Goal: Task Accomplishment & Management: Manage account settings

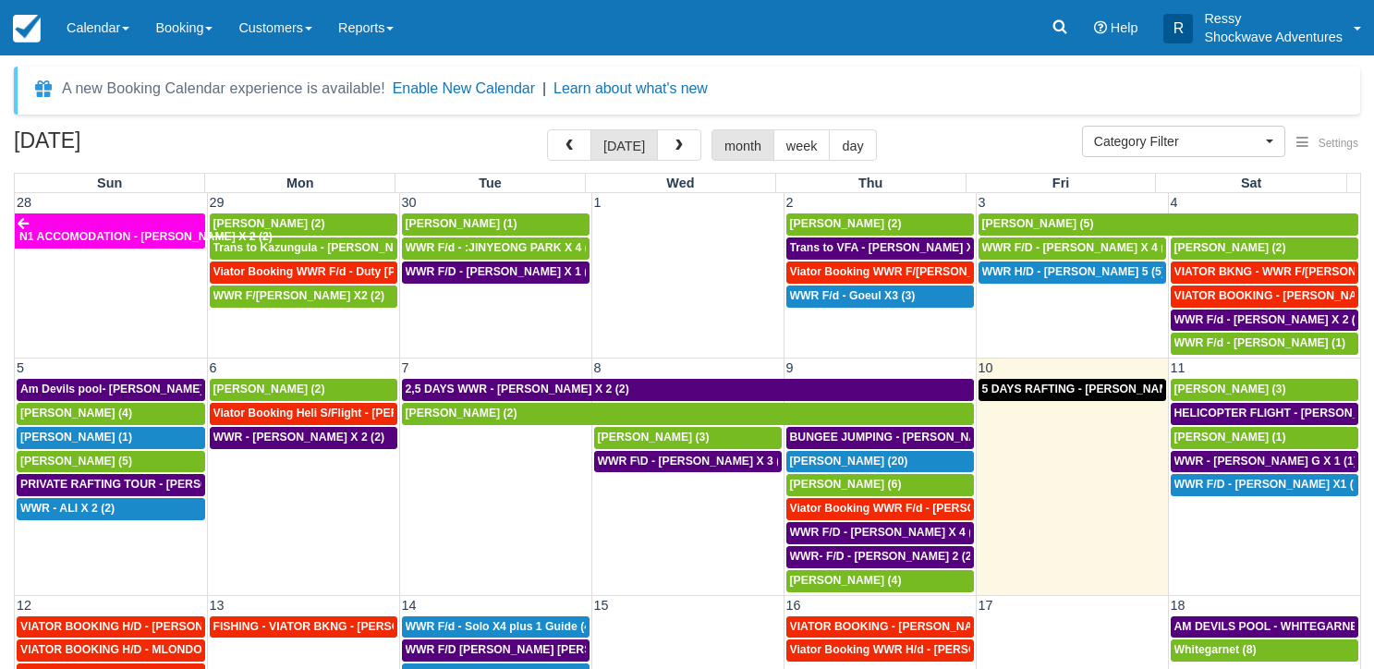
select select
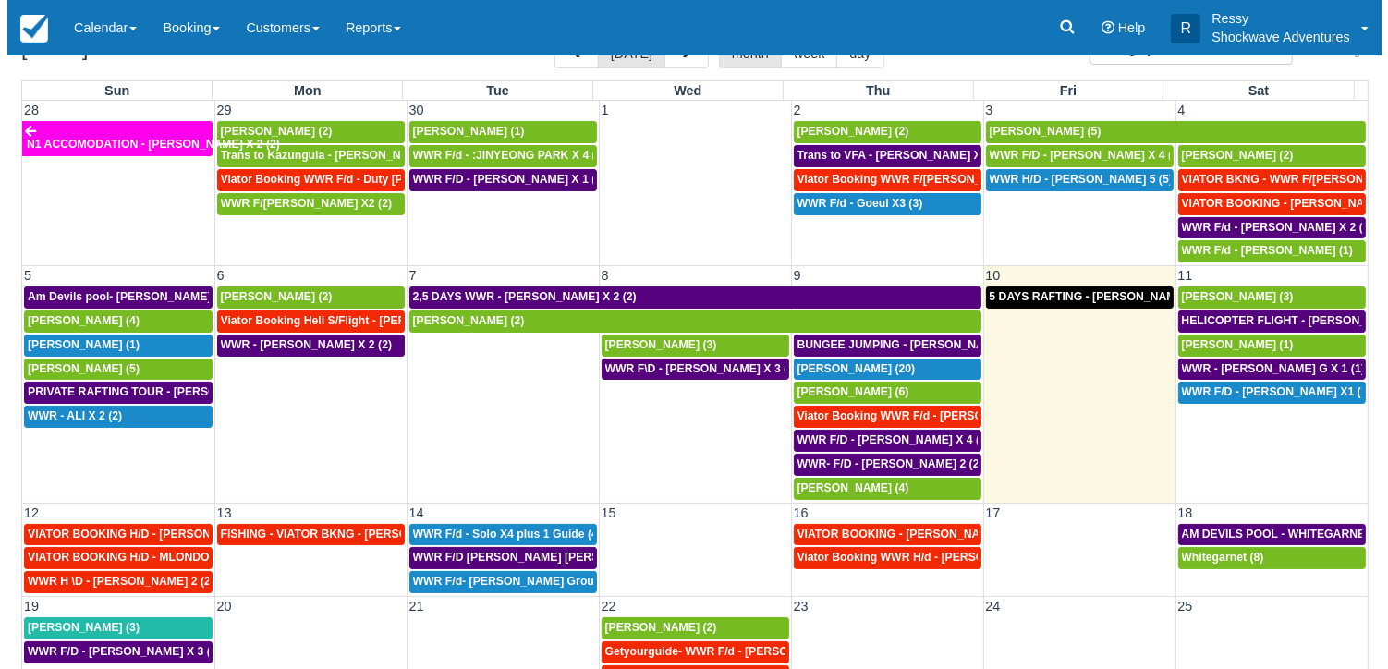
scroll to position [115, 0]
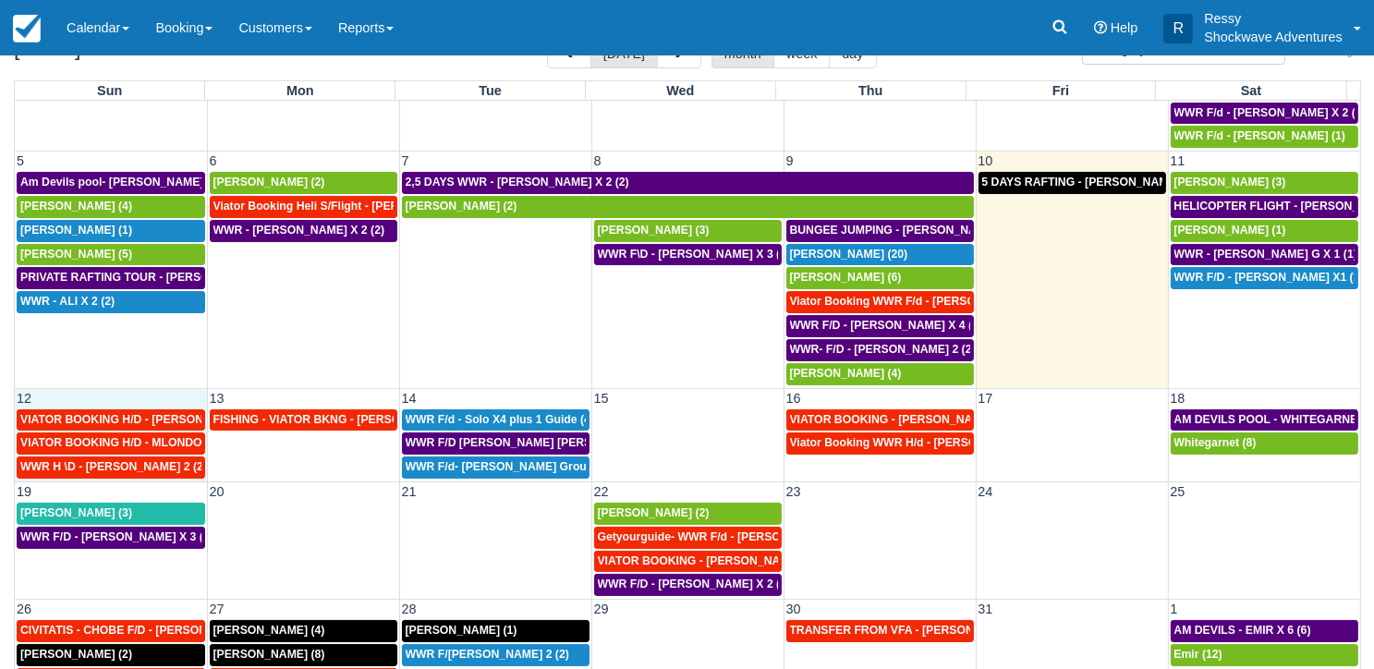
click at [142, 393] on td "12" at bounding box center [111, 397] width 192 height 19
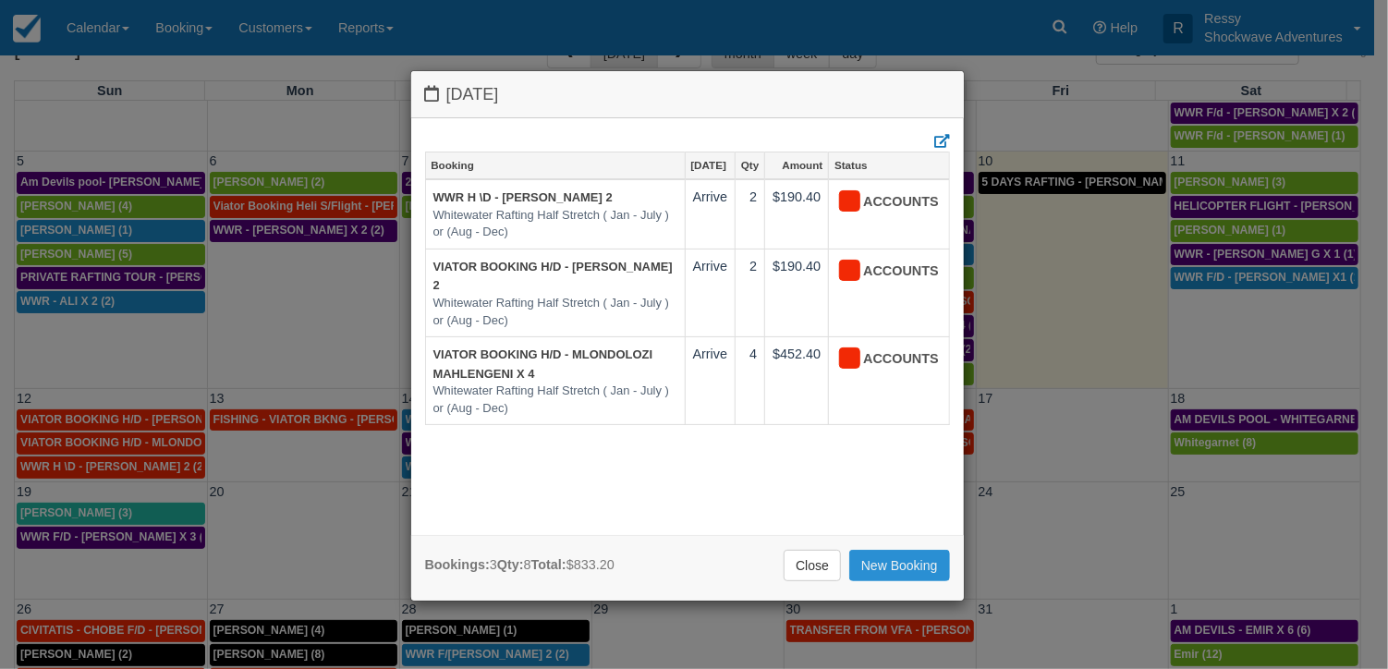
click at [903, 558] on link "New Booking" at bounding box center [899, 565] width 101 height 31
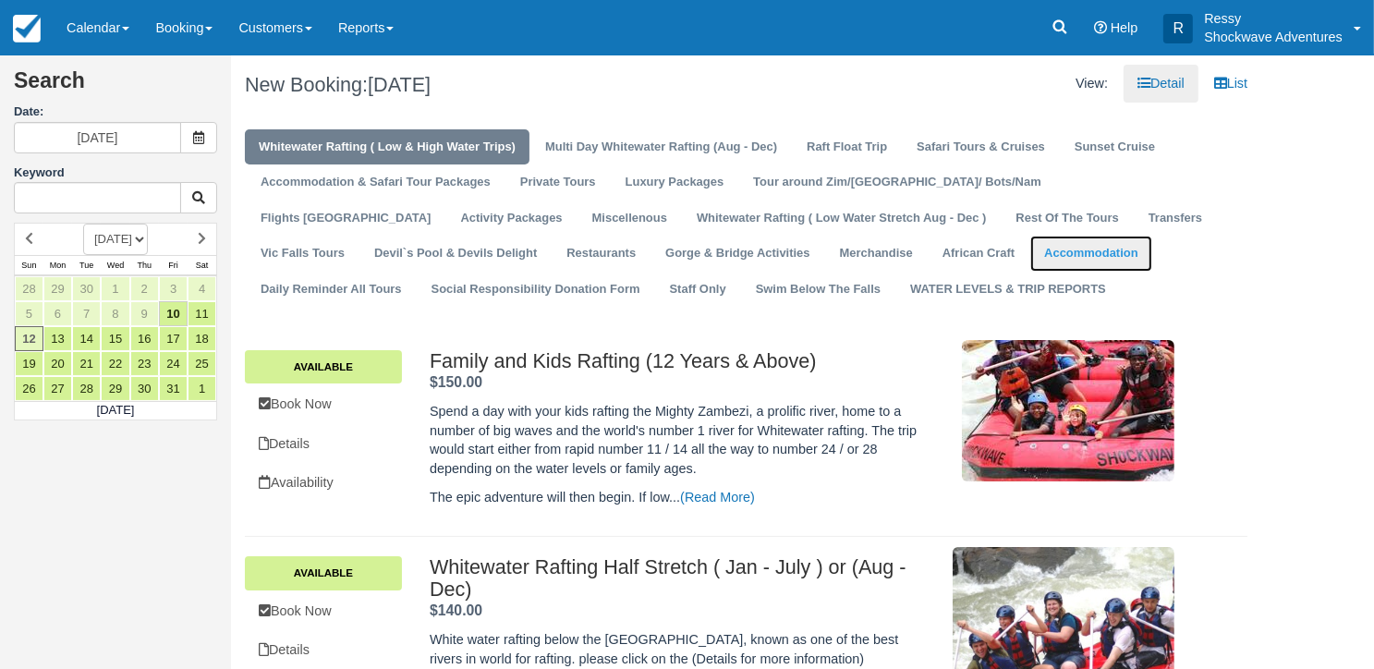
click at [1030, 241] on link "Accommodation" at bounding box center [1090, 254] width 121 height 36
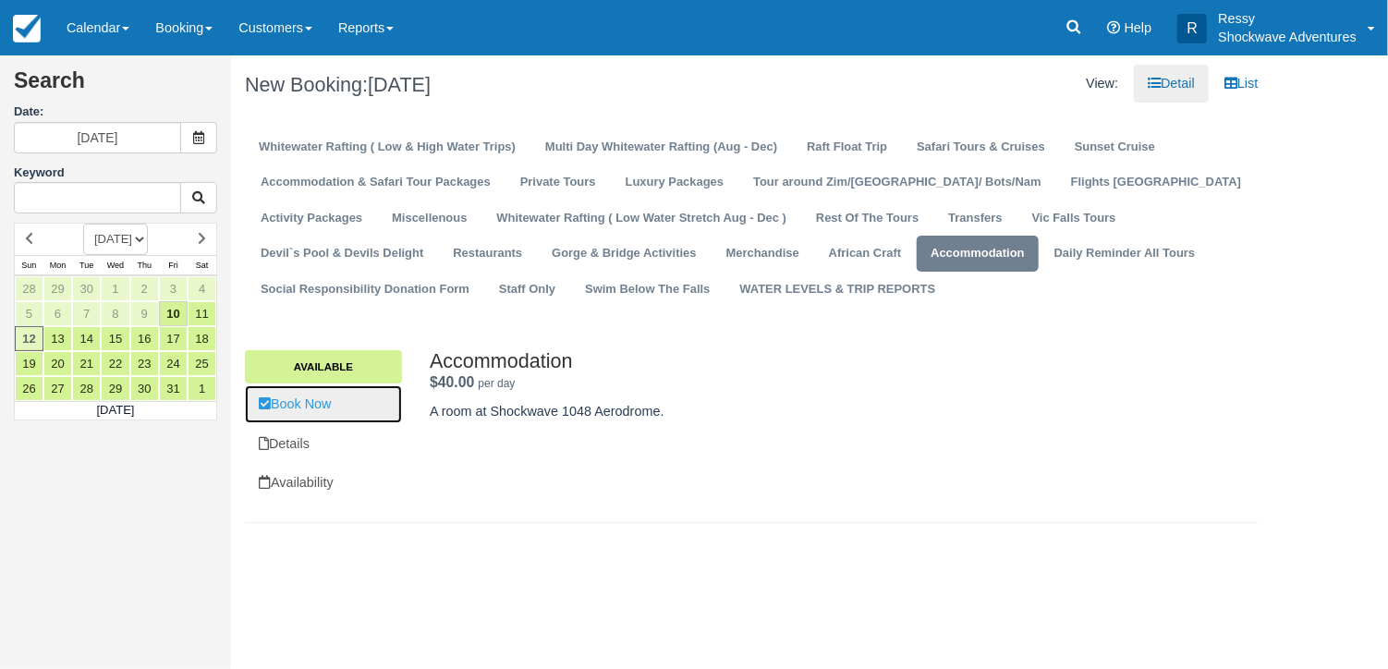
click at [346, 415] on link "Book Now" at bounding box center [323, 404] width 157 height 38
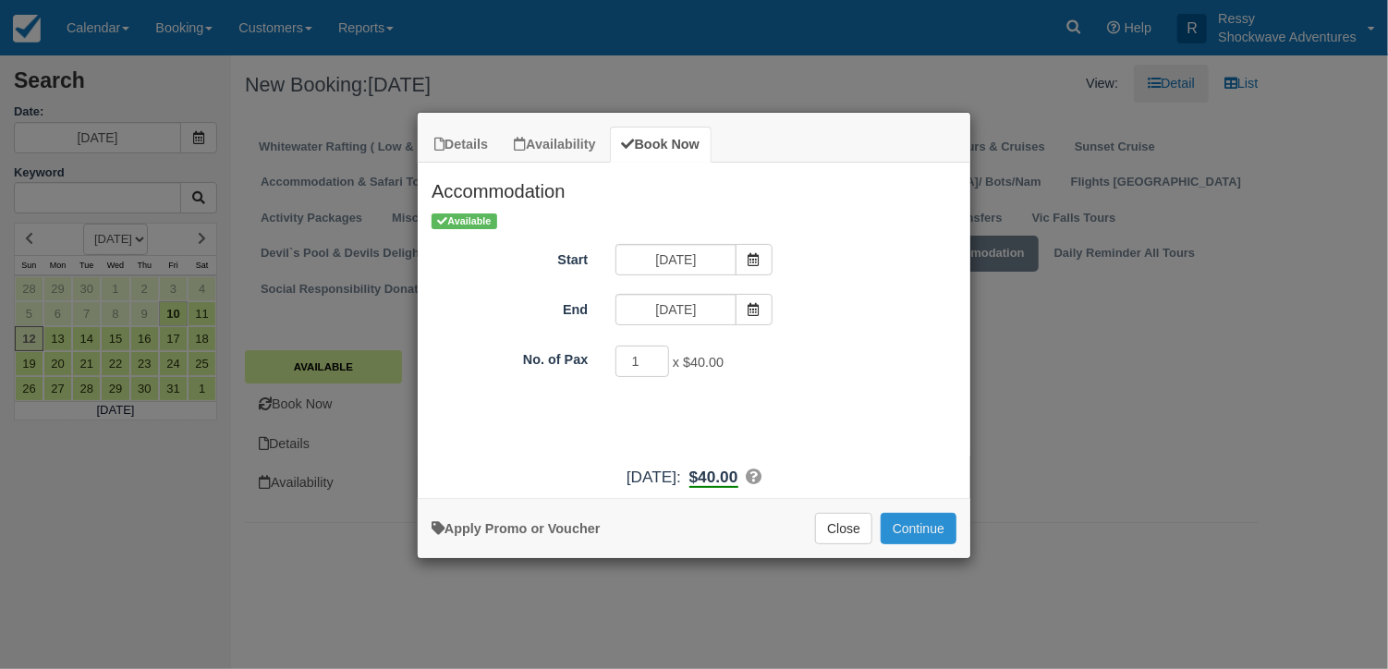
click at [904, 522] on button "Continue" at bounding box center [919, 528] width 76 height 31
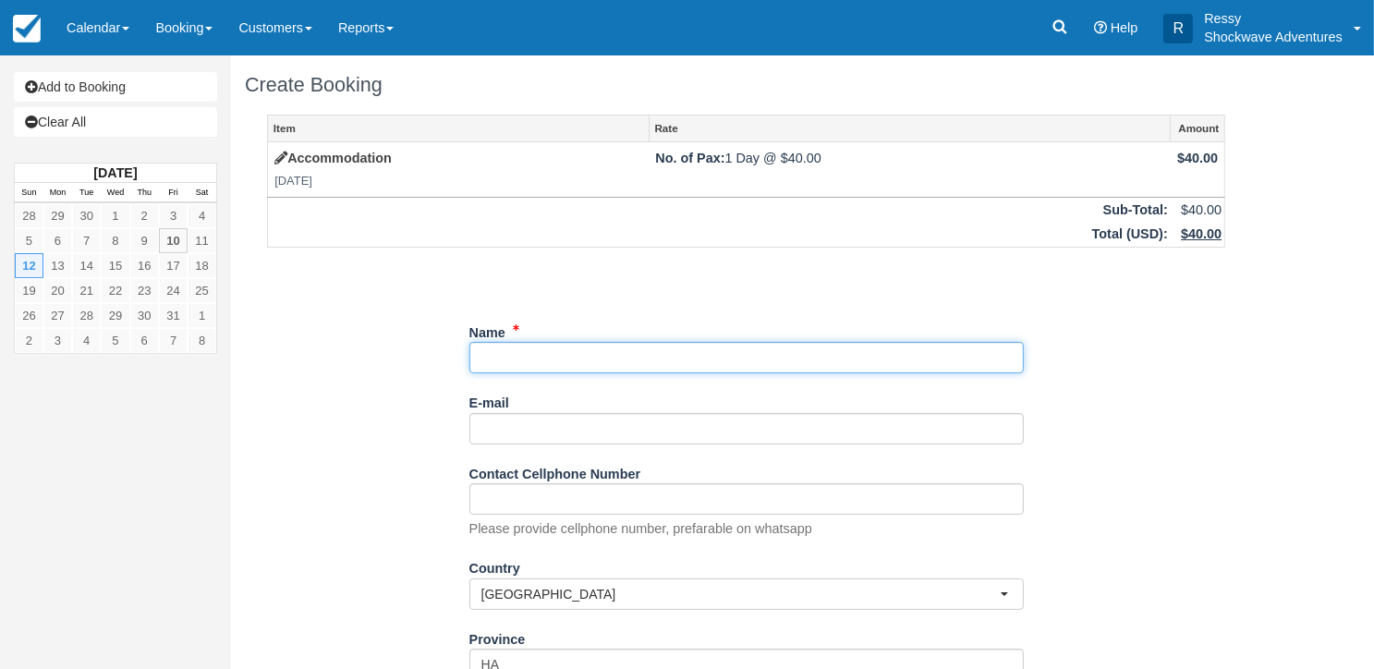
click at [610, 365] on input "Name" at bounding box center [746, 357] width 554 height 31
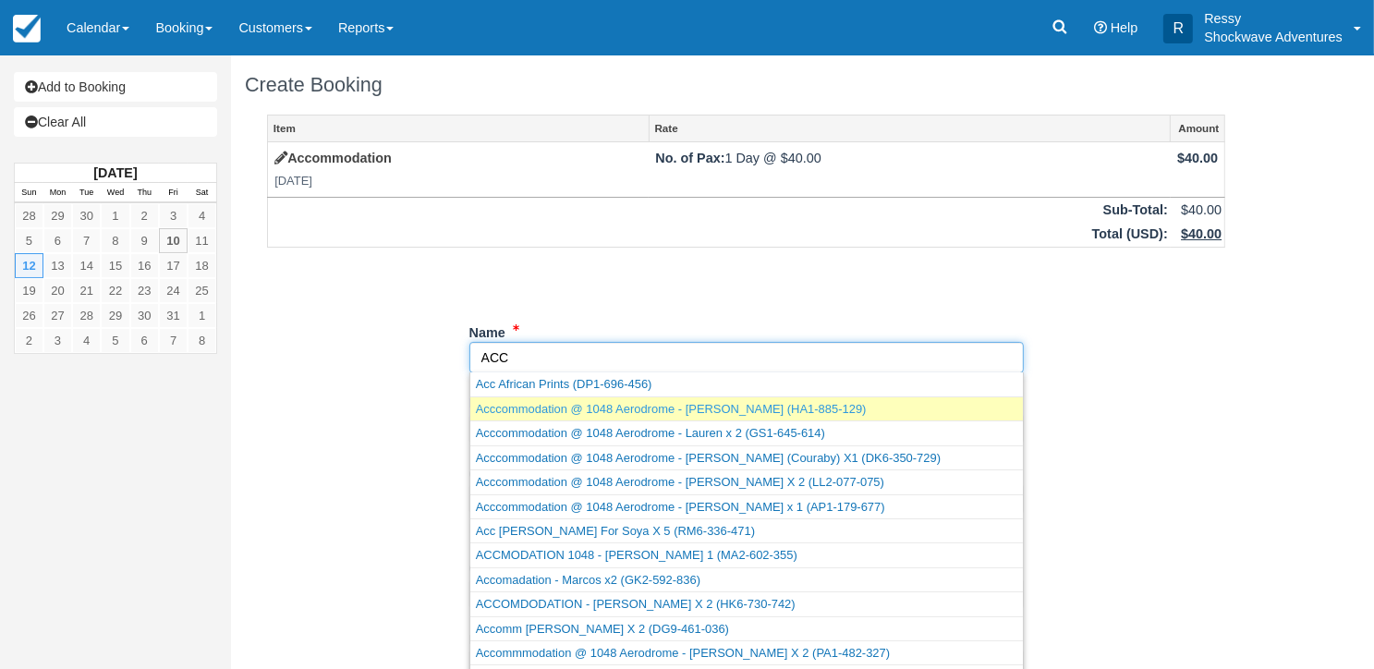
click at [698, 411] on link "Acccommodation @ 1048 Aerodrome - Kenzie Wan (HA1-885-129)" at bounding box center [746, 408] width 553 height 23
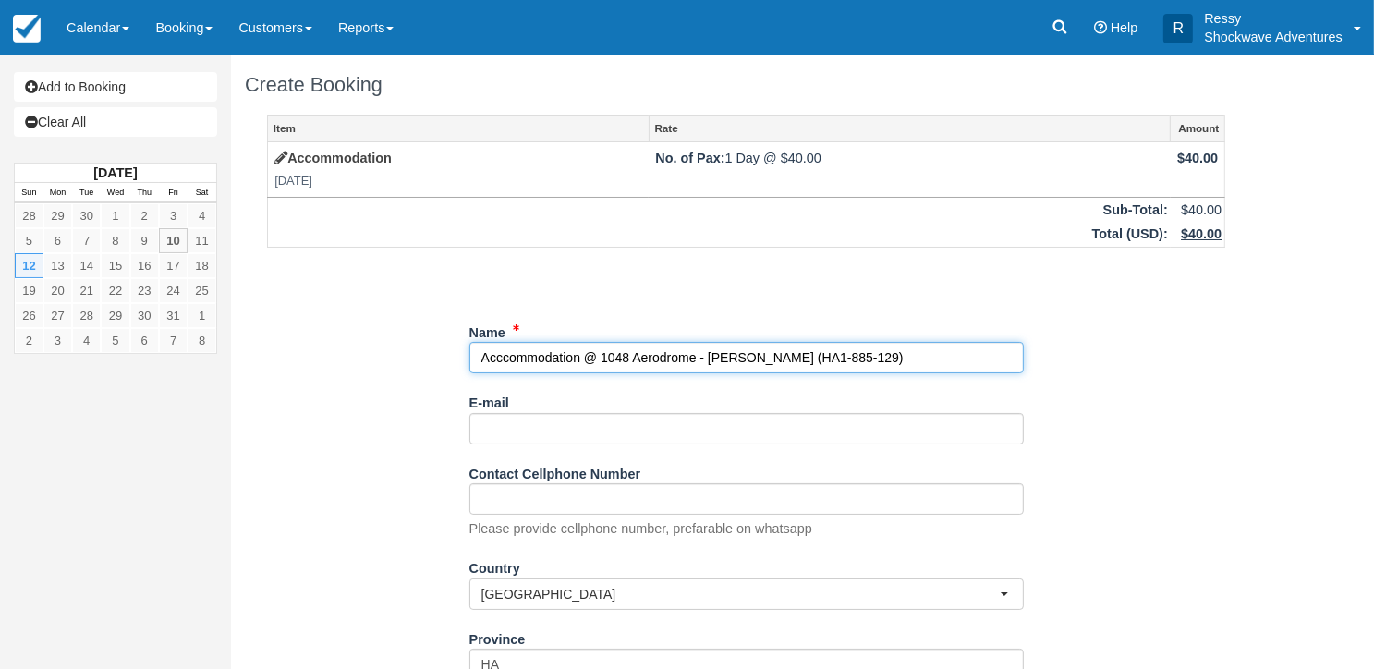
type input "Acccommodation @ 1048 Aerodrome - Kenzie Wan"
select select "ZM"
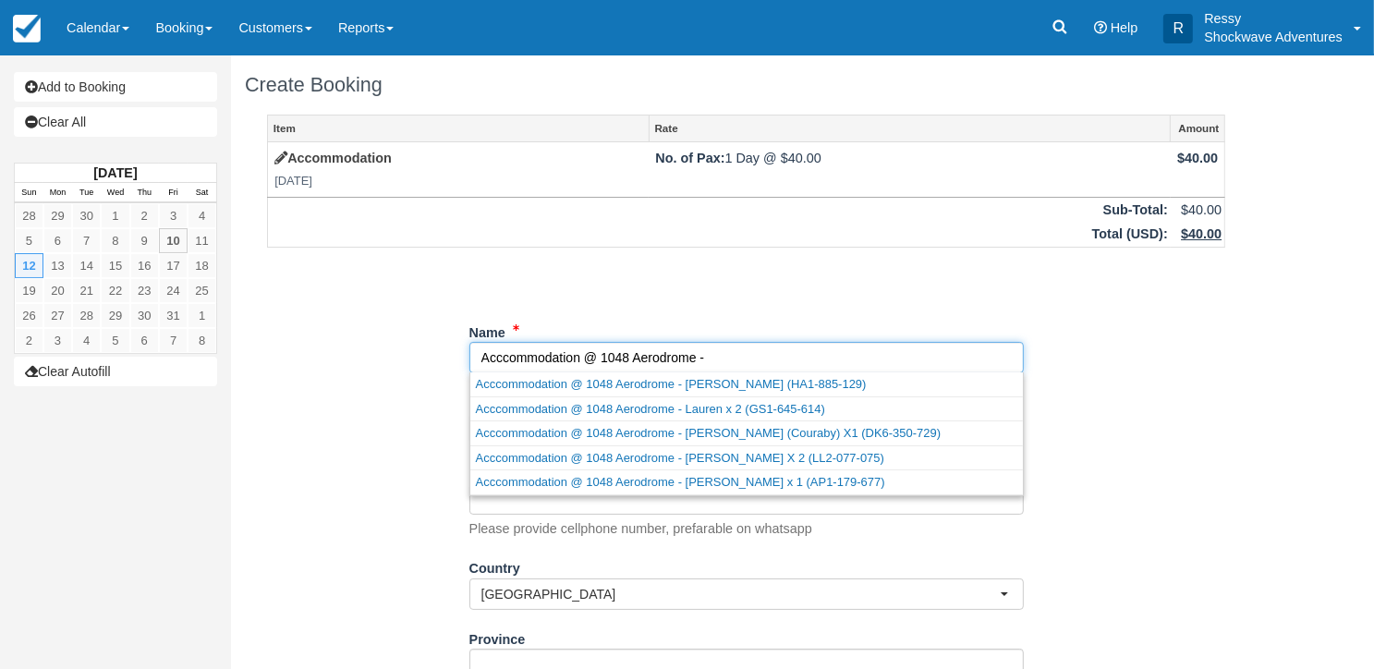
click at [720, 350] on input "Name" at bounding box center [746, 357] width 554 height 31
paste input "Kento 木村 arrives"
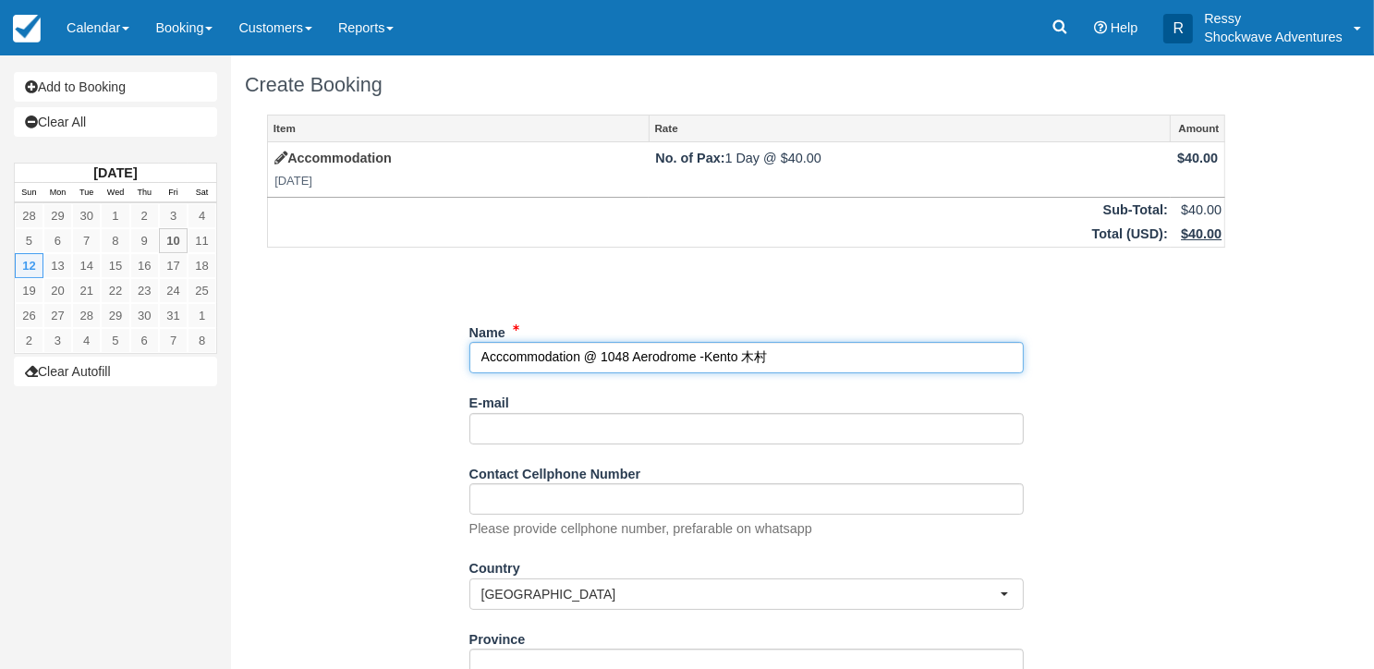
click at [532, 354] on input "Name" at bounding box center [746, 357] width 554 height 31
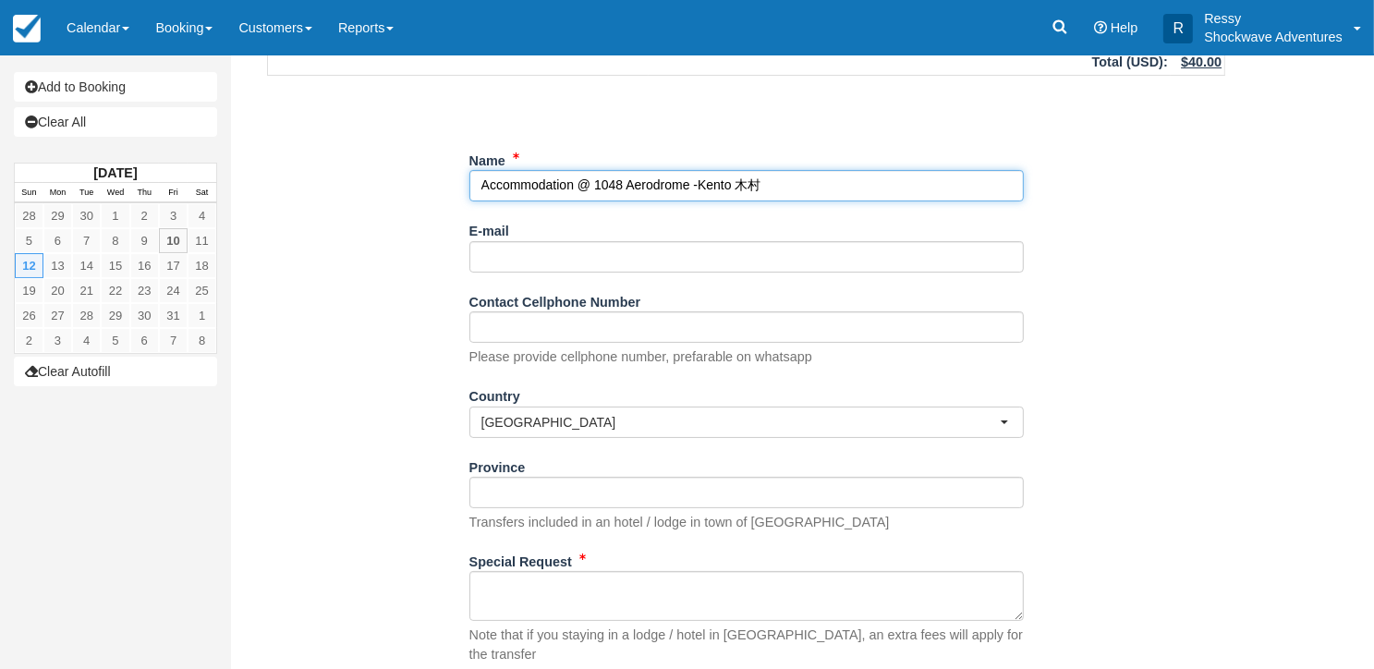
scroll to position [275, 0]
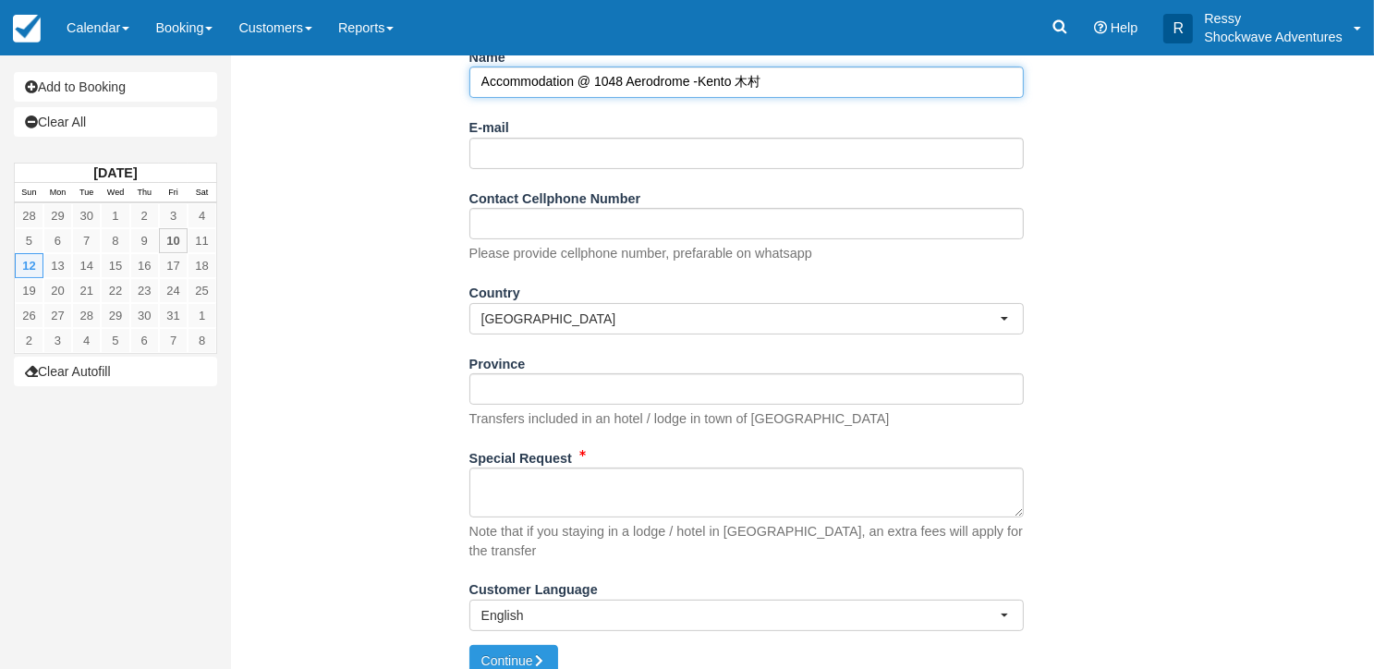
type input "Accommodation @ 1048 Aerodrome -Kento 木村"
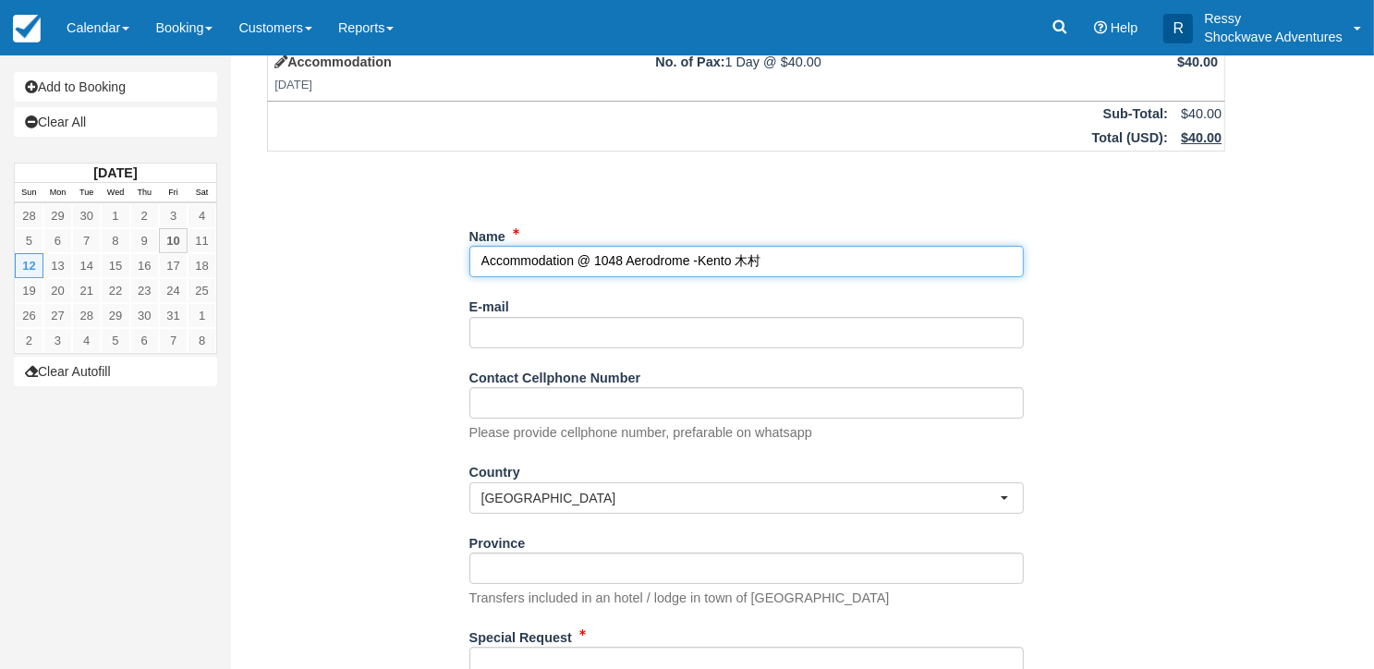
scroll to position [0, 0]
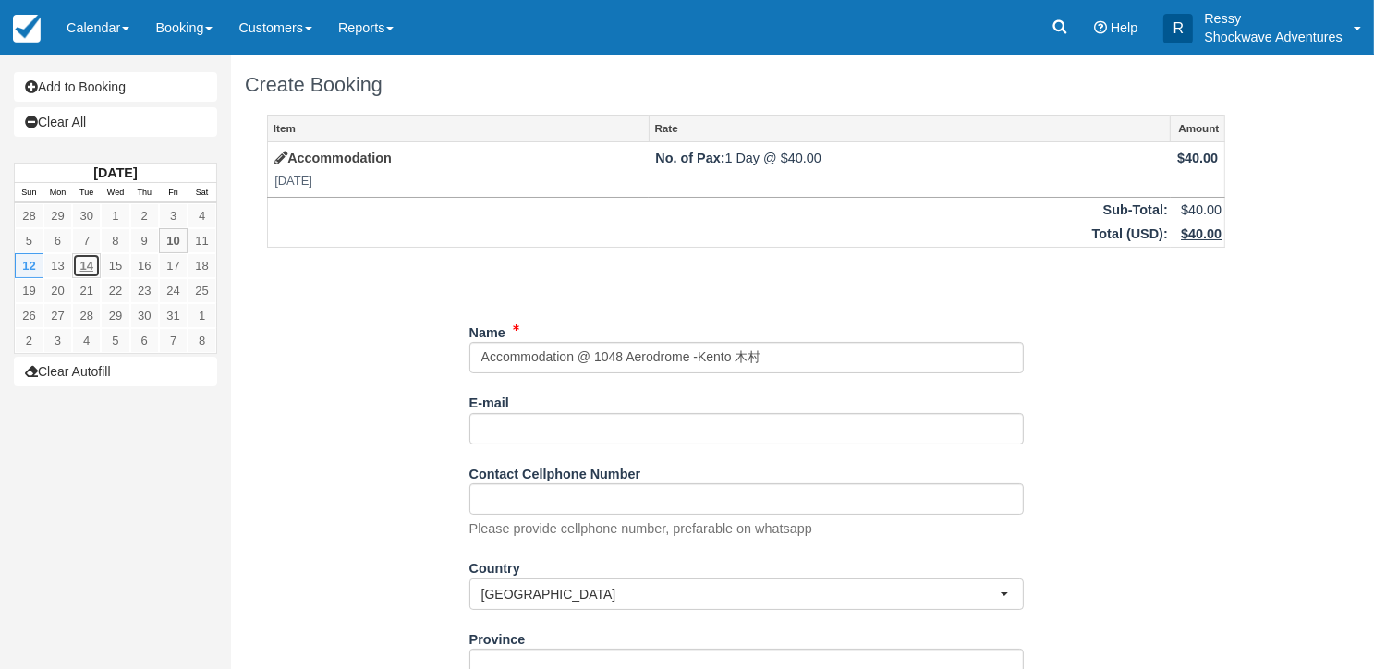
click at [94, 262] on link "14" at bounding box center [86, 265] width 29 height 25
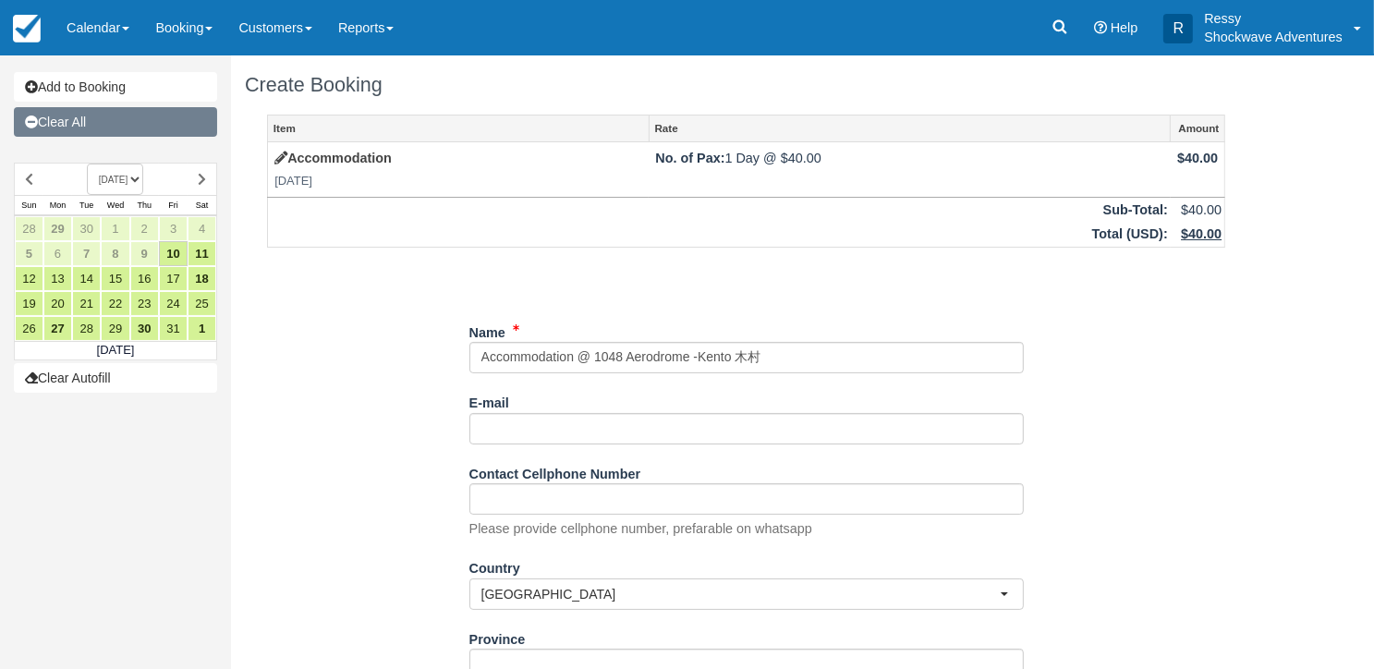
click at [116, 117] on link "Clear All" at bounding box center [115, 122] width 203 height 30
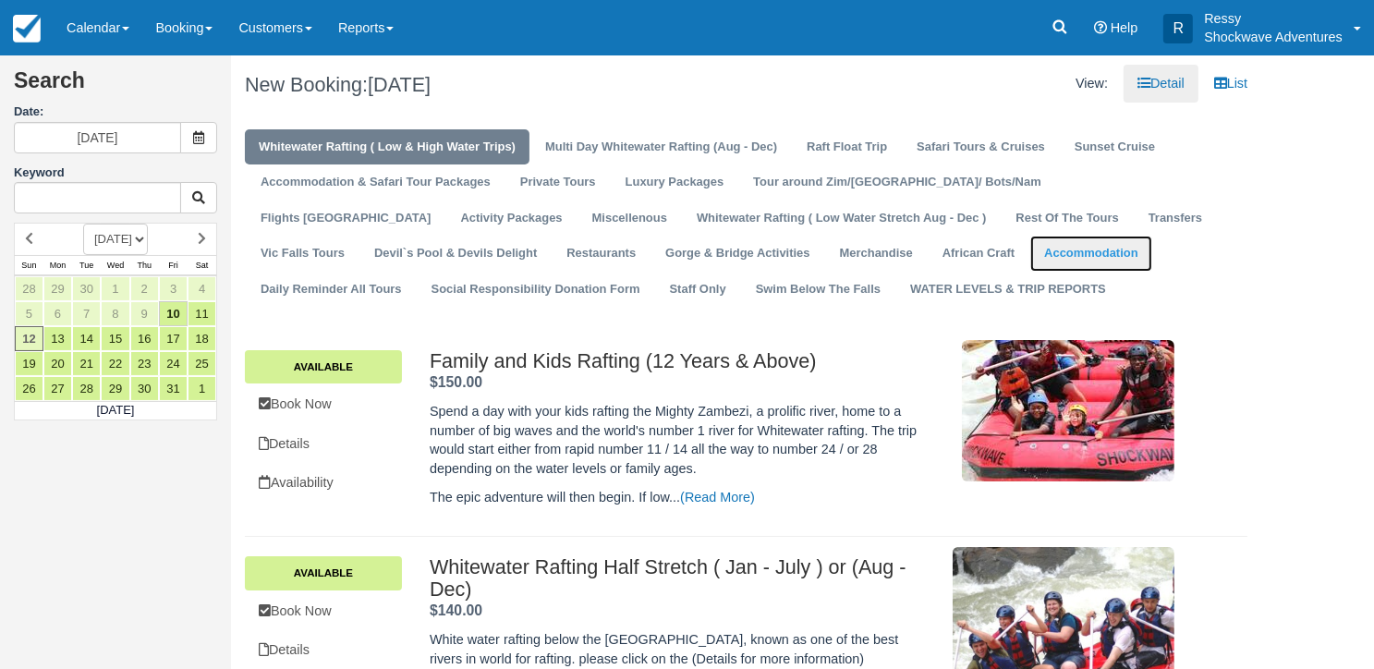
click at [1030, 253] on link "Accommodation" at bounding box center [1090, 254] width 121 height 36
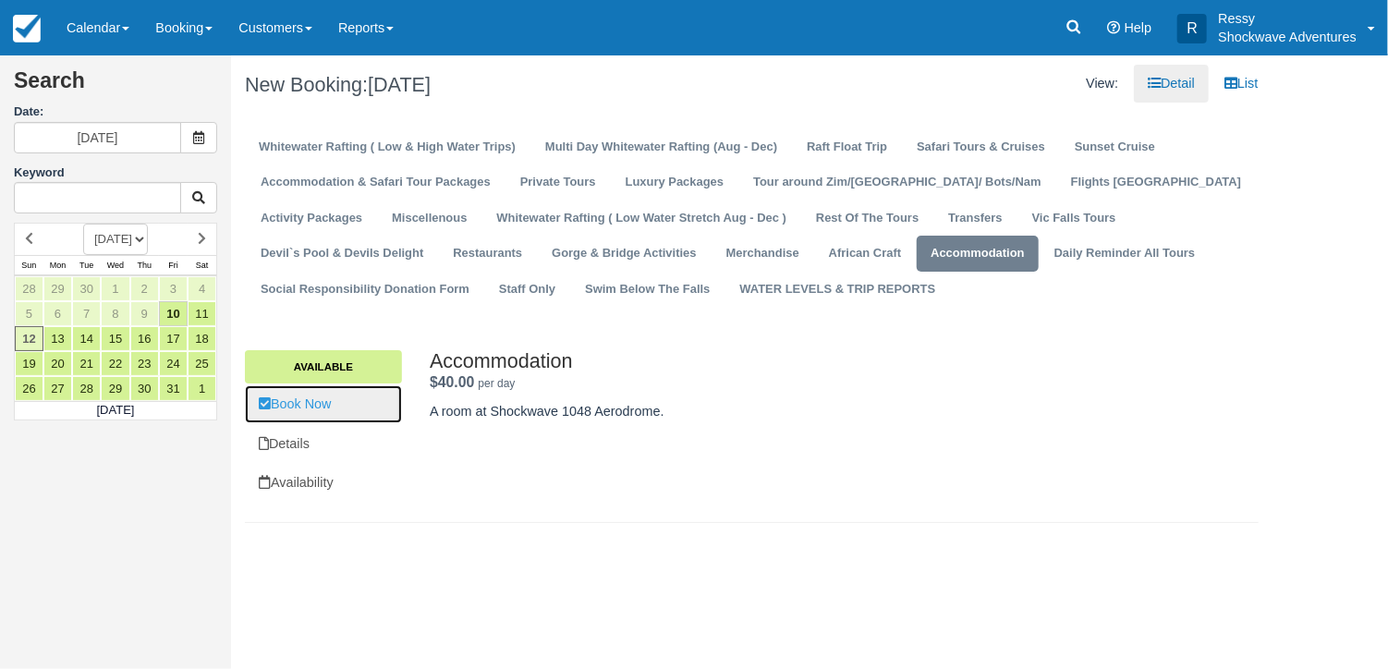
click at [381, 404] on link "Book Now" at bounding box center [323, 404] width 157 height 38
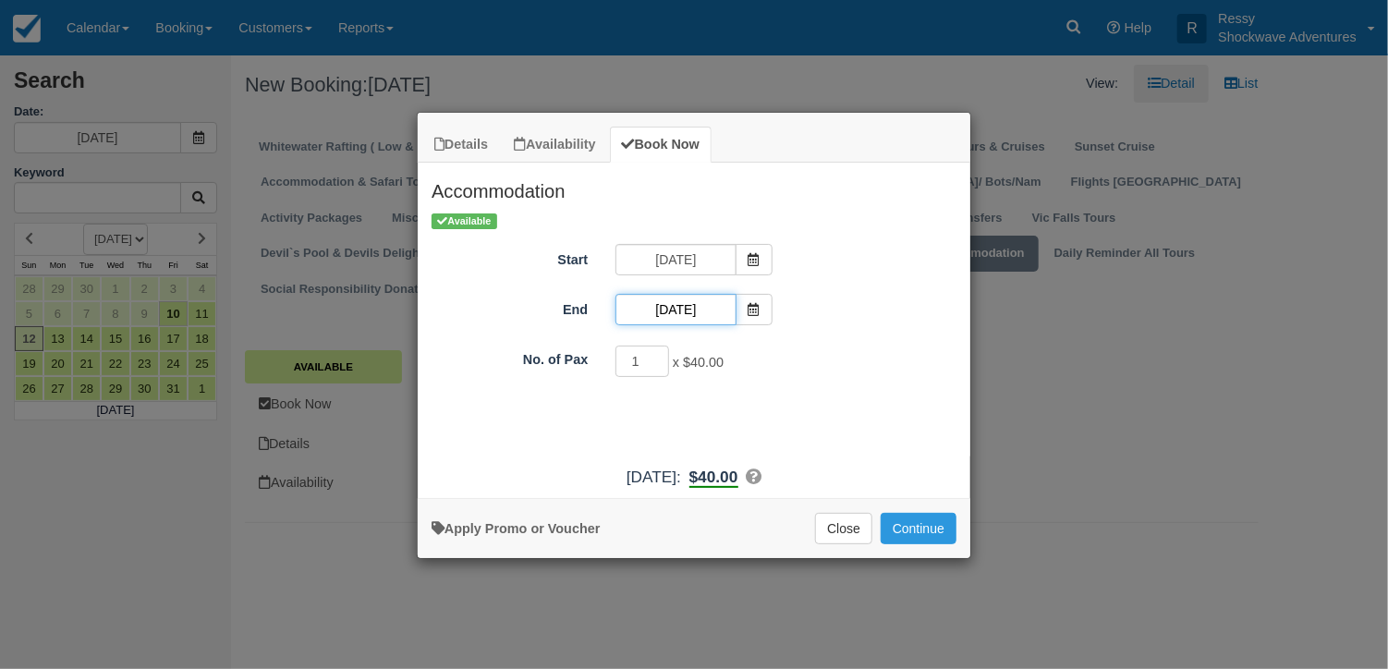
click at [680, 306] on input "10/12/25" at bounding box center [675, 309] width 120 height 31
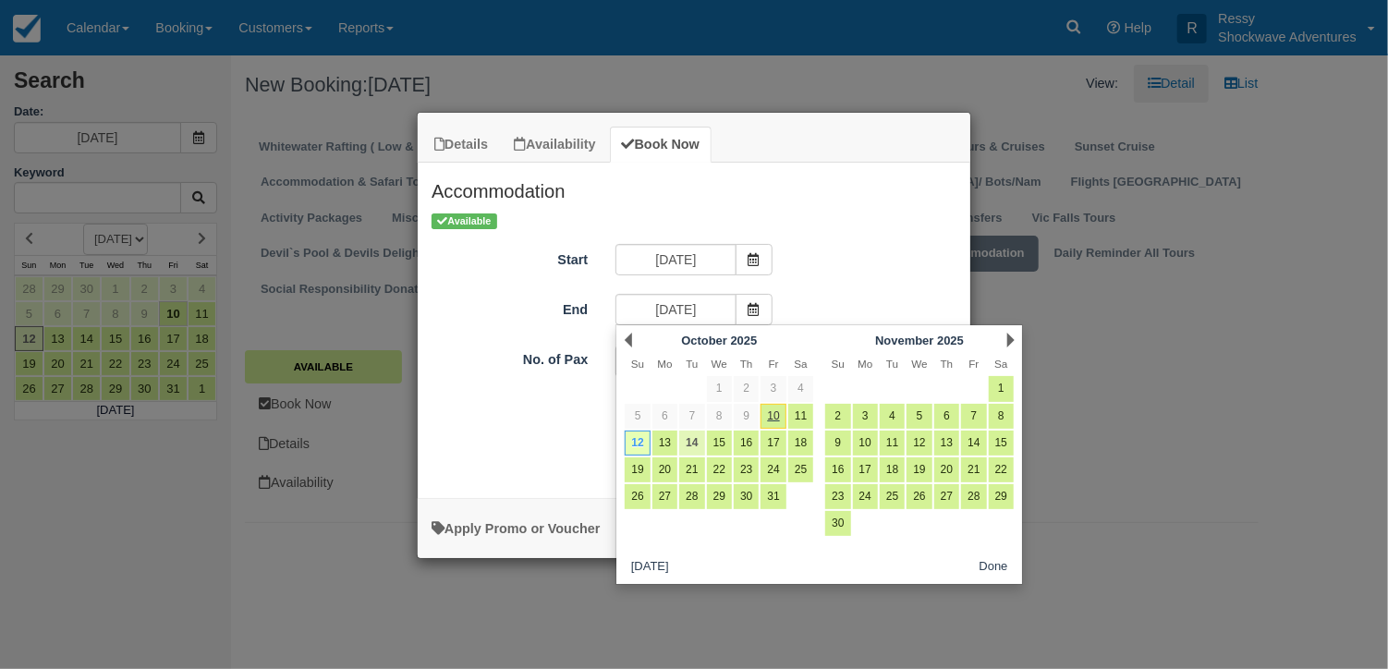
click at [693, 432] on link "14" at bounding box center [691, 443] width 25 height 25
type input "10/14/25"
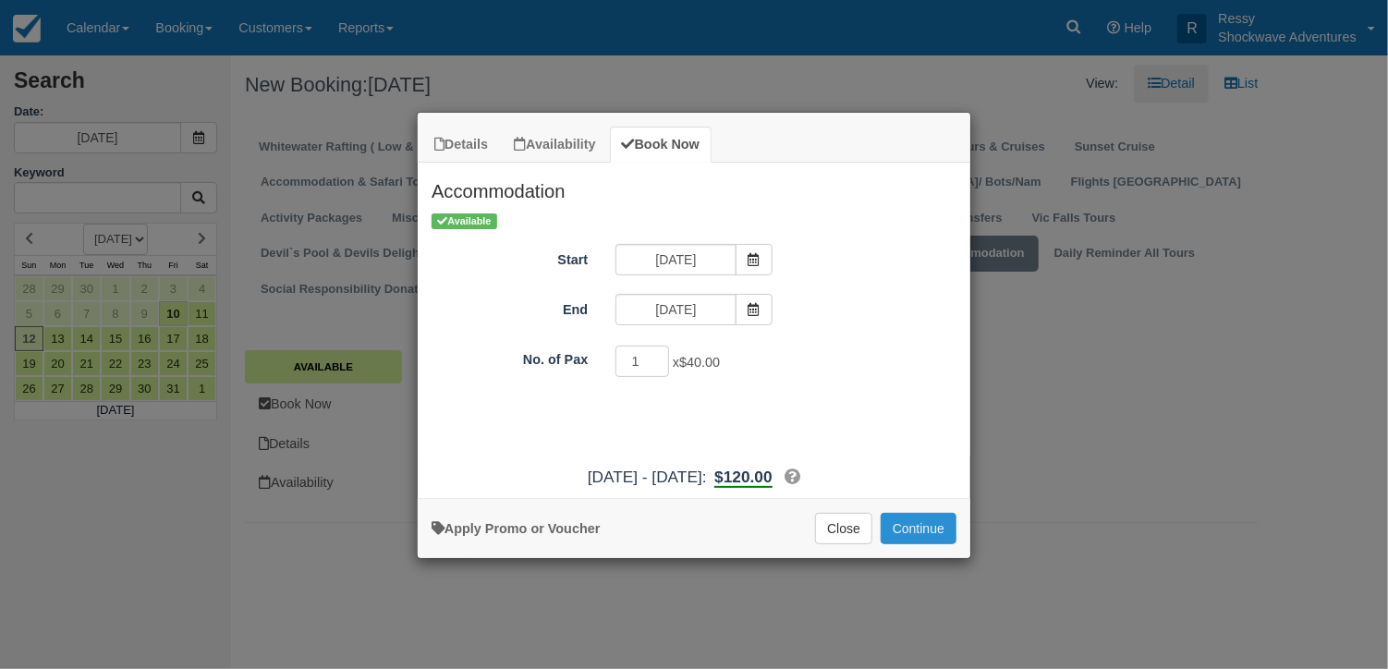
click at [904, 524] on button "Continue" at bounding box center [919, 528] width 76 height 31
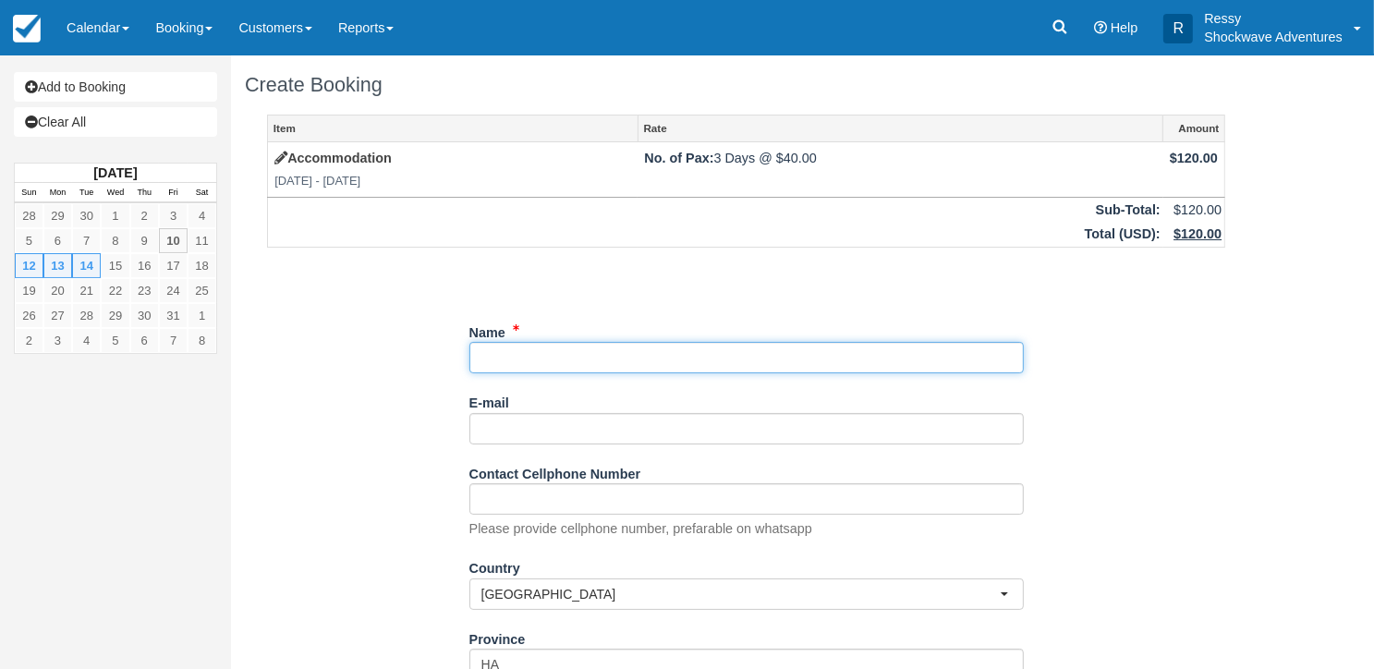
click at [605, 351] on input "Name" at bounding box center [746, 357] width 554 height 31
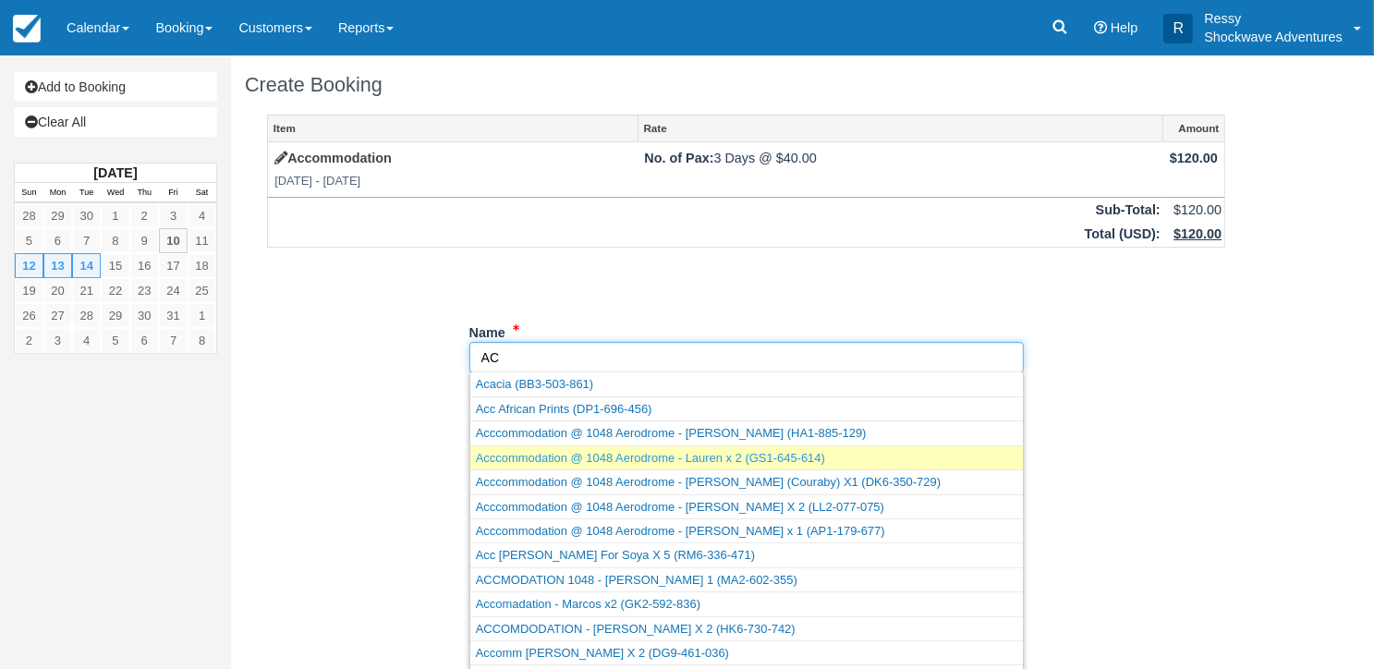
click at [578, 457] on link "Acccommodation @ 1048 Aerodrome - Lauren x 2 (GS1-645-614)" at bounding box center [746, 457] width 553 height 23
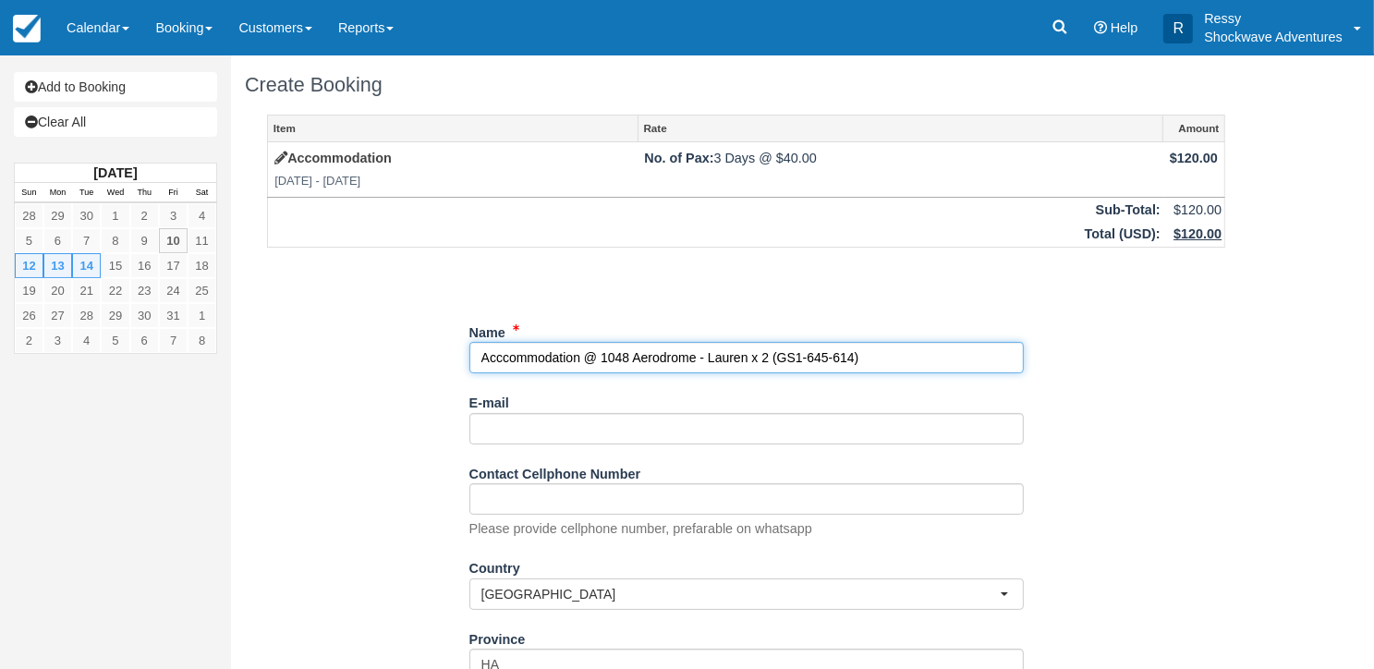
type input "Acccommodation @ 1048 Aerodrome - Lauren x 2"
select select "ZM"
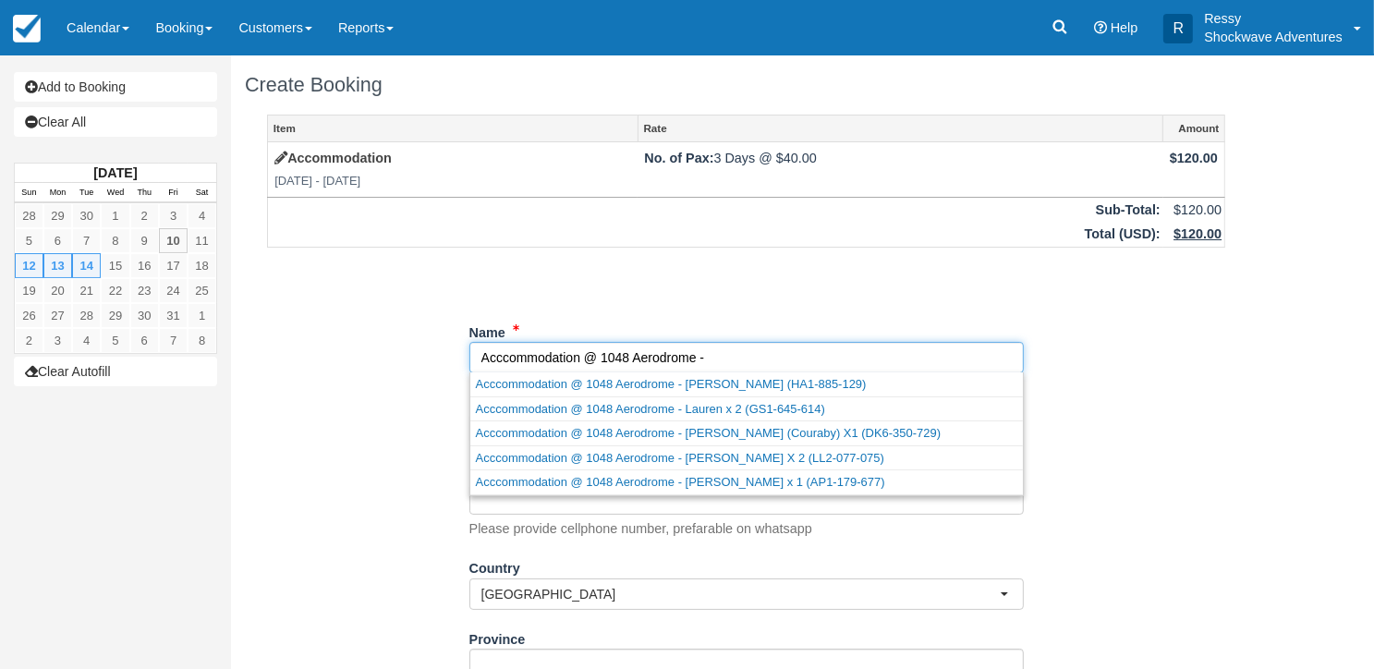
click at [726, 364] on input "Name" at bounding box center [746, 357] width 554 height 31
paste input "[PERSON_NAME] arrives"
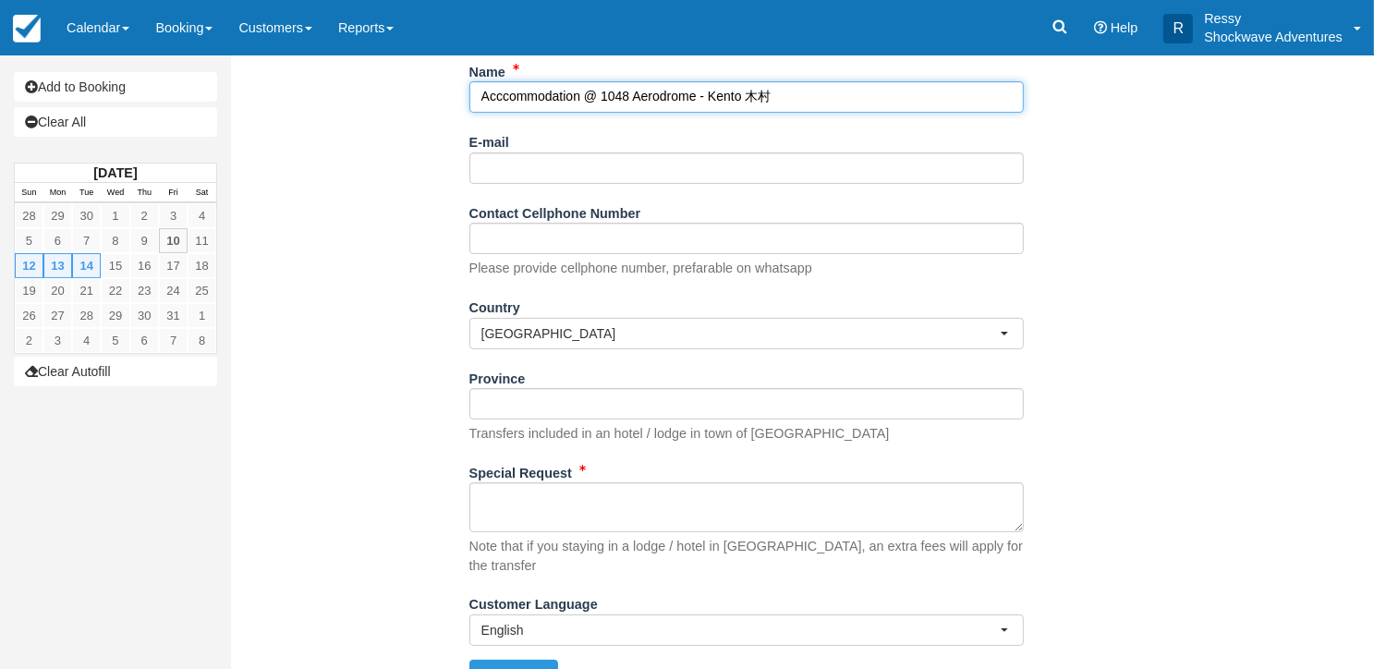
scroll to position [275, 0]
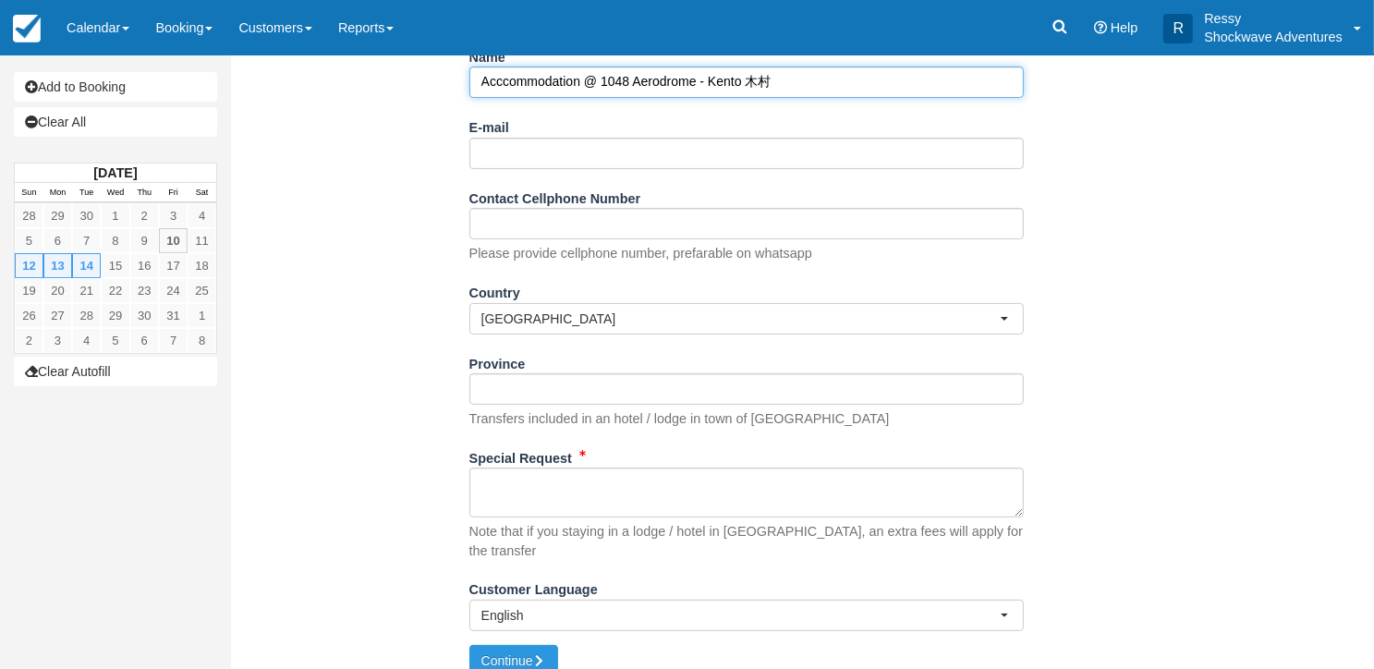
type input "Acccommodation @ 1048 Aerodrome - Kento 木村"
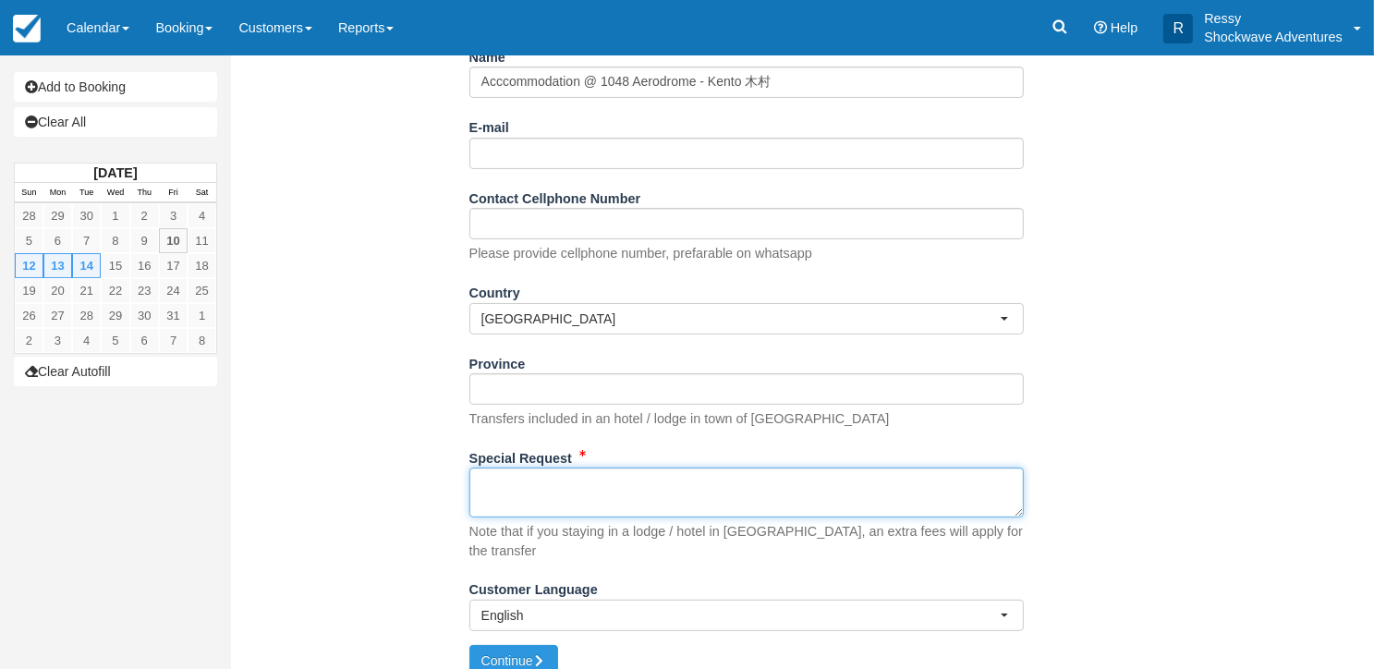
click at [632, 489] on textarea "Special Request" at bounding box center [746, 493] width 554 height 50
type textarea "ROOM 1"
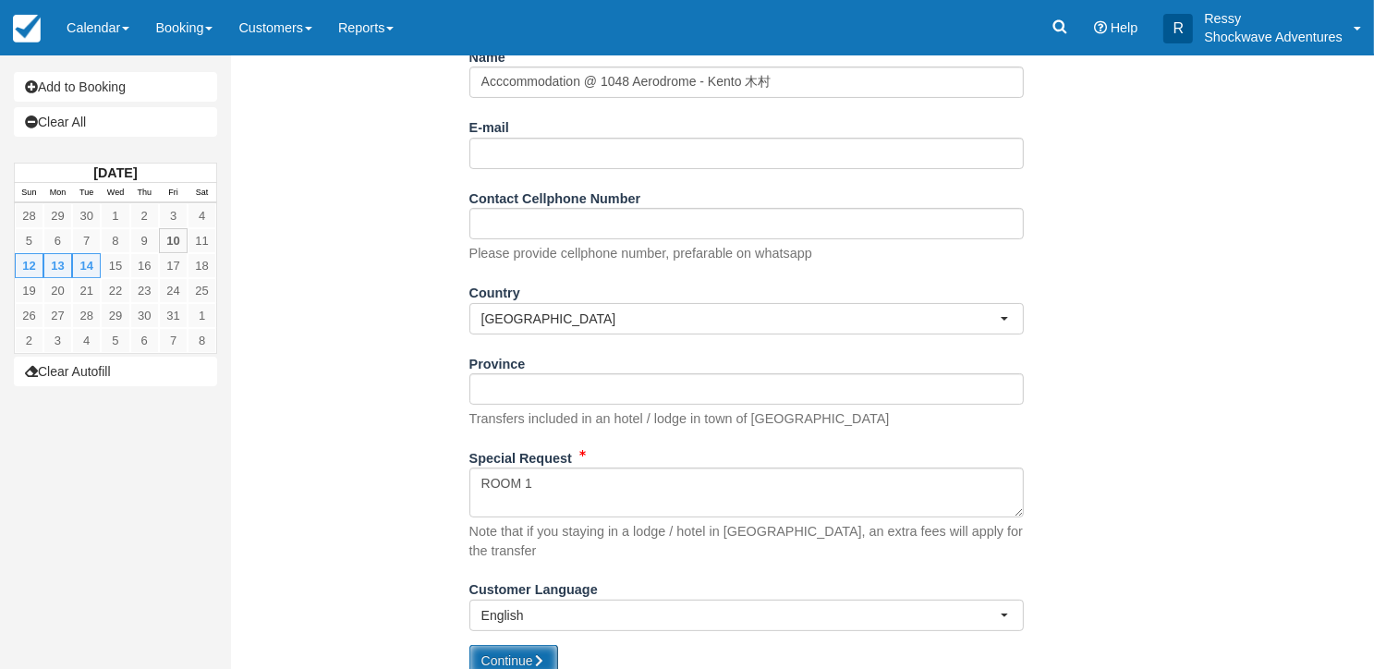
click at [510, 650] on button "Continue" at bounding box center [513, 660] width 89 height 31
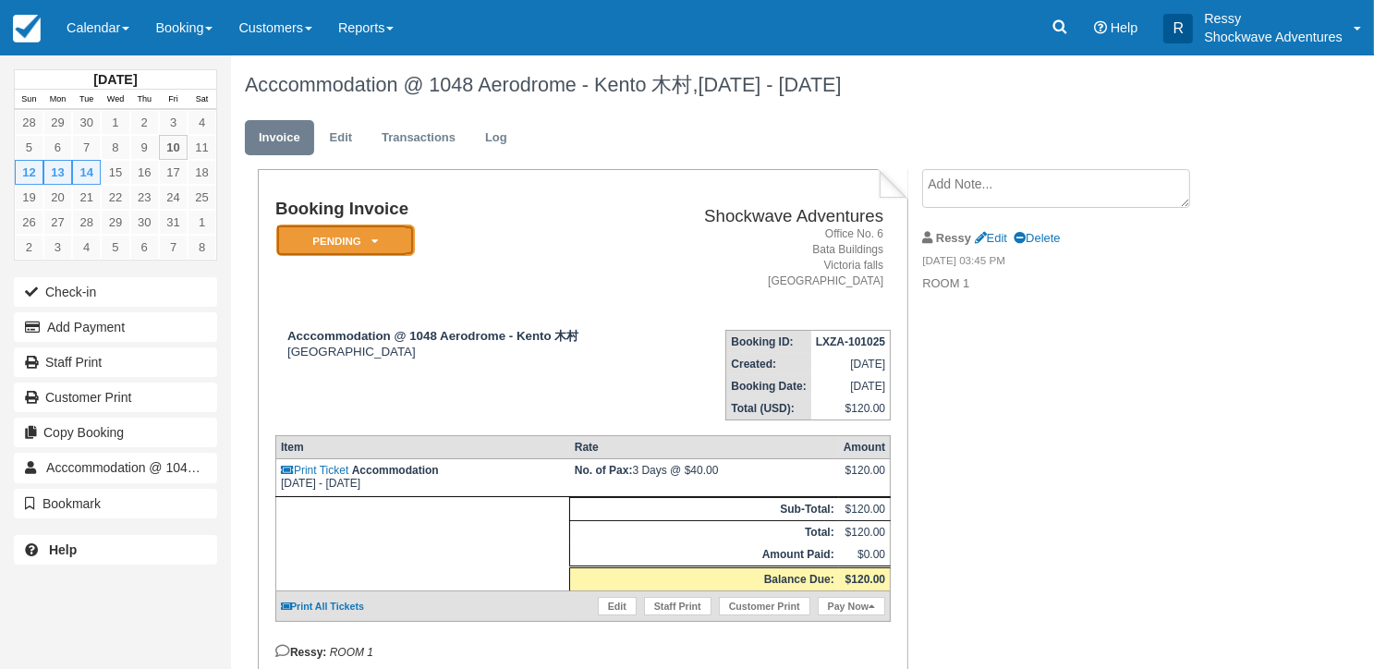
click at [367, 240] on em "Pending" at bounding box center [345, 241] width 139 height 32
click at [399, 243] on em "Pending" at bounding box center [345, 241] width 139 height 32
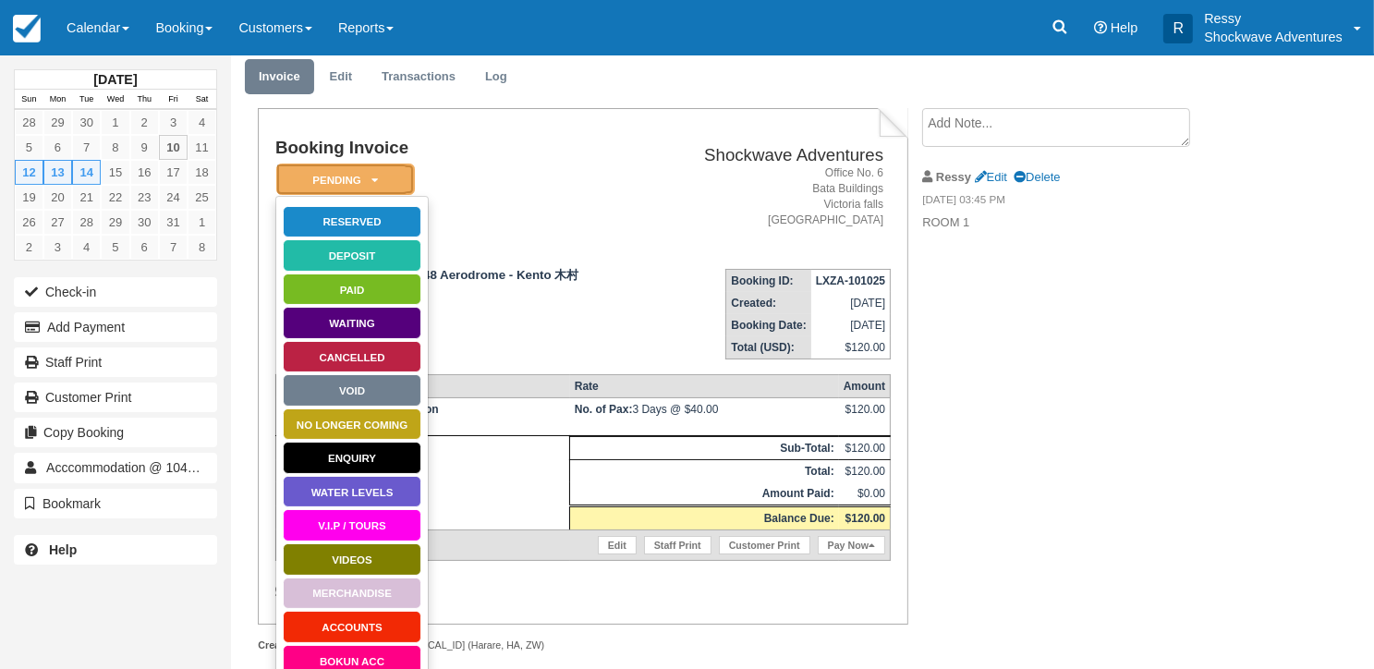
scroll to position [79, 0]
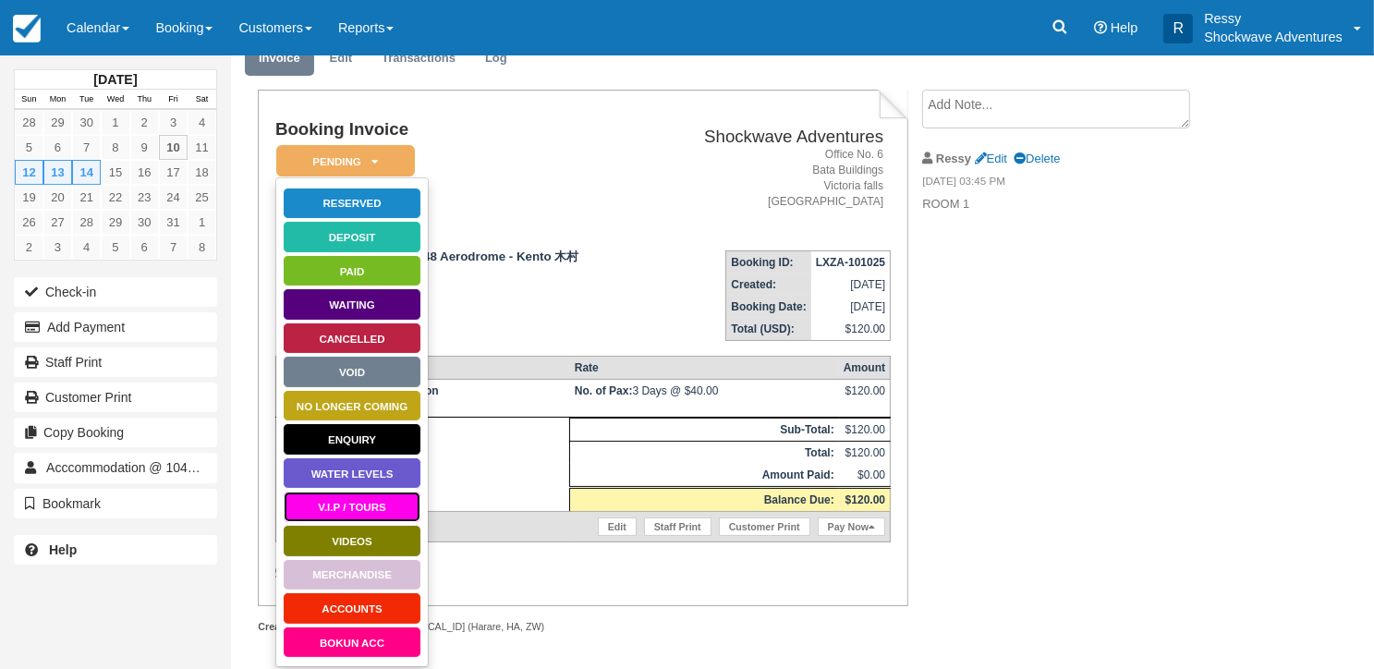
click at [371, 505] on link "V.I.P / TOURS" at bounding box center [352, 507] width 139 height 32
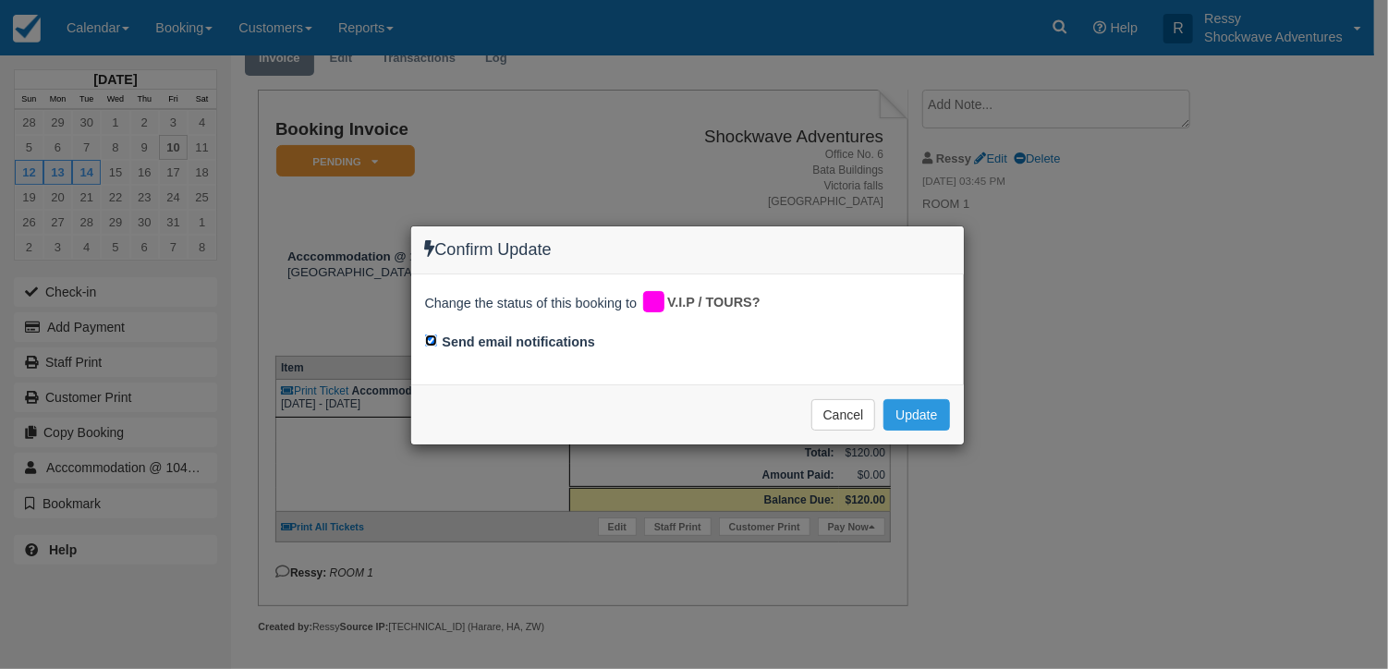
click at [429, 339] on input "Send email notifications" at bounding box center [431, 341] width 12 height 12
checkbox input "false"
click at [917, 412] on button "Update" at bounding box center [916, 414] width 66 height 31
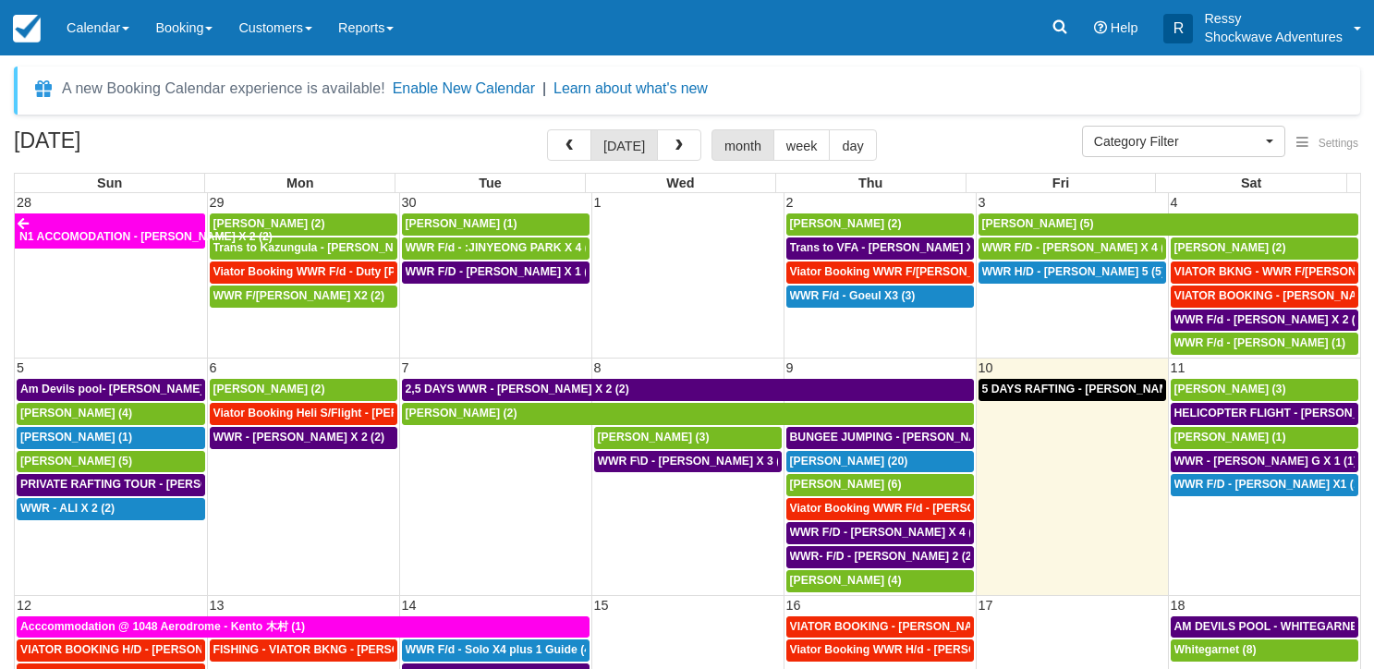
select select
click at [137, 231] on span "N1 ACCOMODATION - CYNTHIA SHARPE X 2 (2)" at bounding box center [145, 236] width 253 height 13
click at [136, 232] on span "N1 ACCOMODATION - [PERSON_NAME] X 2 (2)" at bounding box center [145, 236] width 253 height 13
click at [135, 232] on span "N1 ACCOMODATION - [PERSON_NAME] X 2 (2)" at bounding box center [145, 236] width 253 height 13
select select
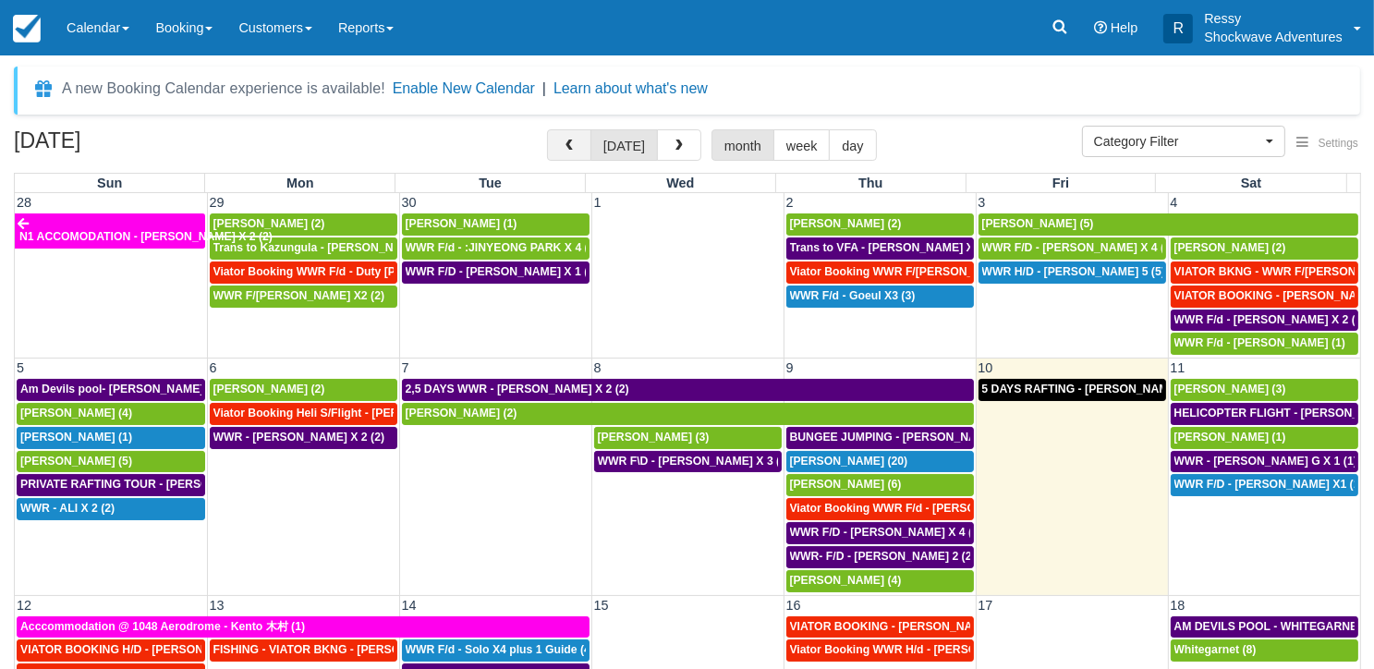
click at [586, 156] on button "button" at bounding box center [569, 144] width 44 height 31
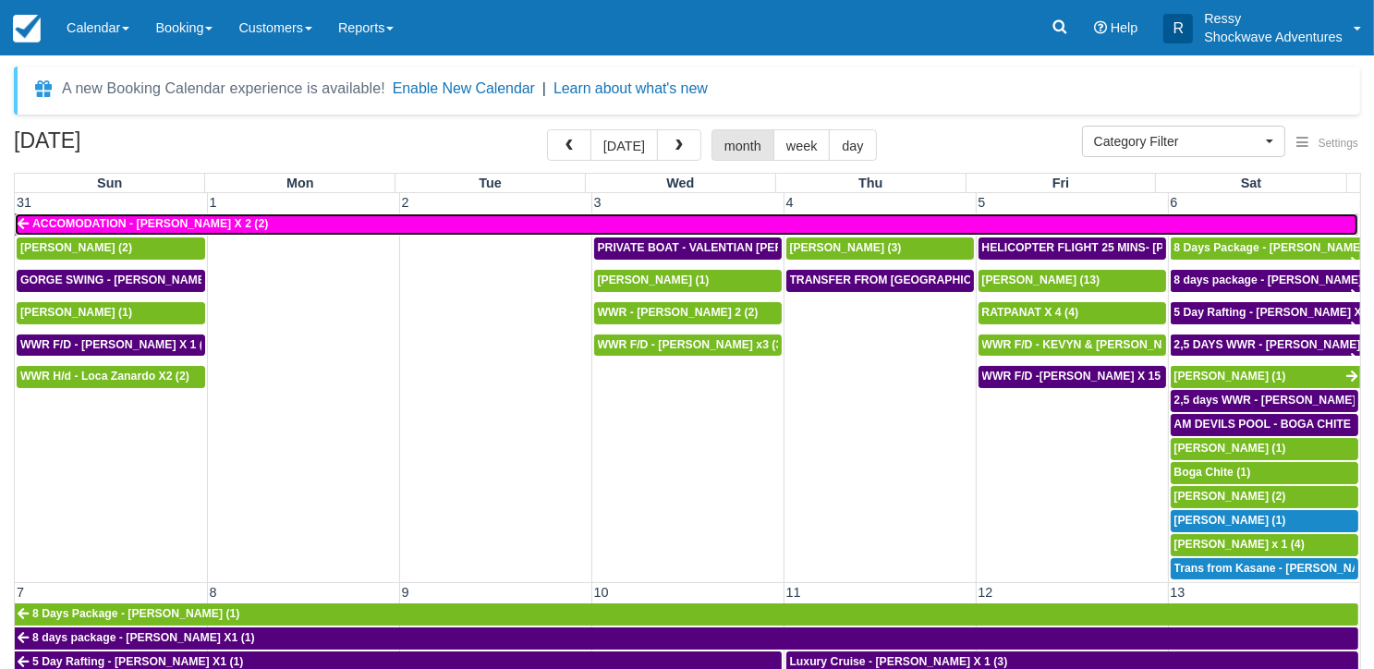
click at [610, 228] on link "ACCOMODATION - Elio De Michiel X 2 (2)" at bounding box center [687, 224] width 1344 height 22
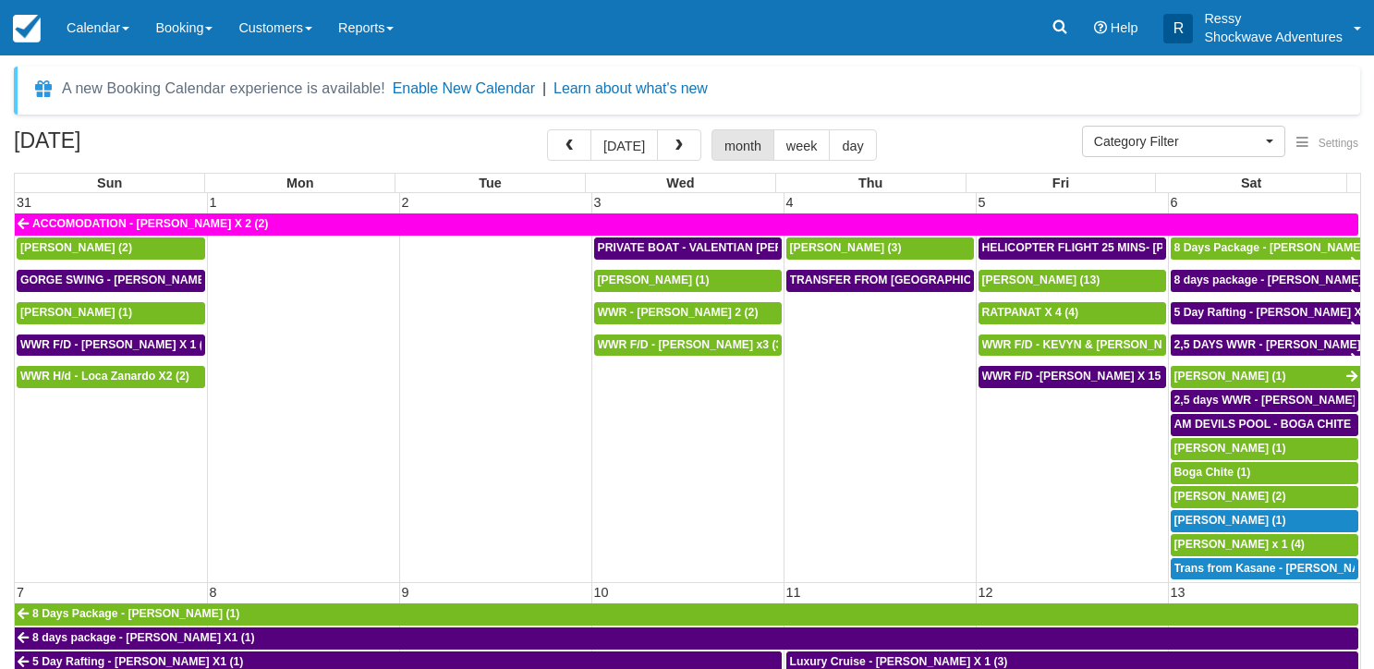
select select
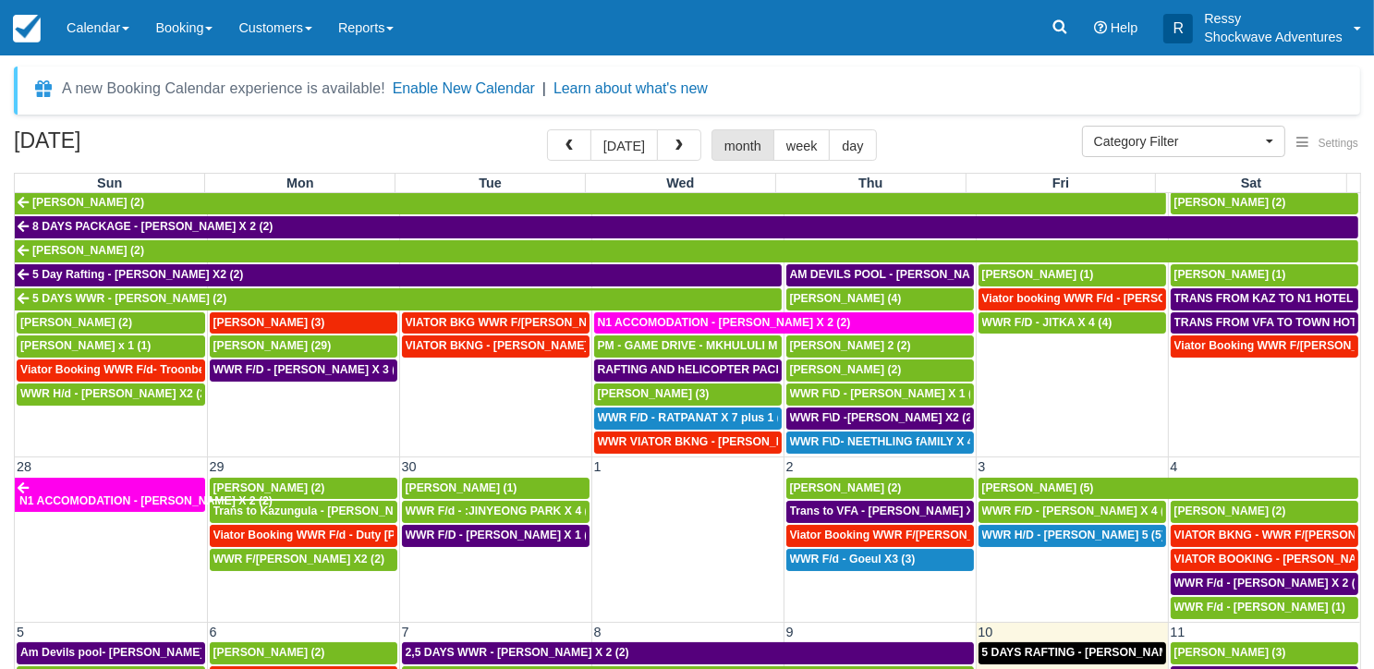
scroll to position [952, 0]
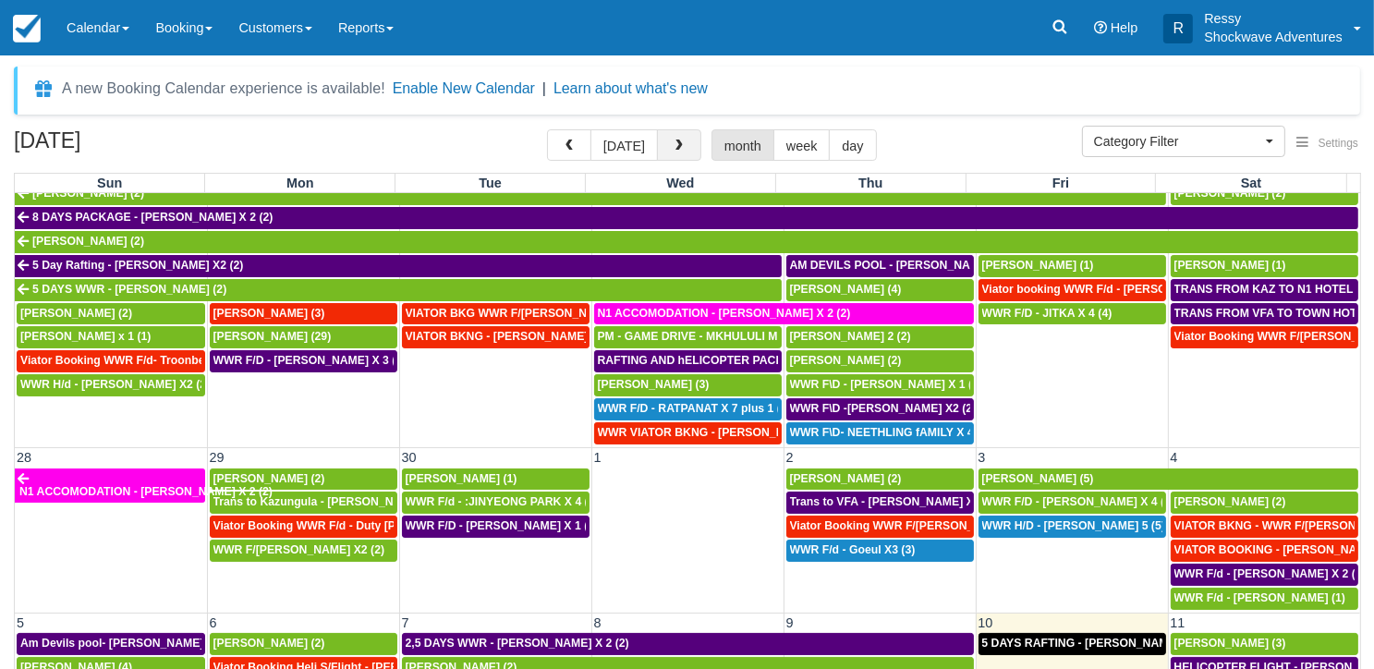
click at [678, 156] on button "button" at bounding box center [679, 144] width 44 height 31
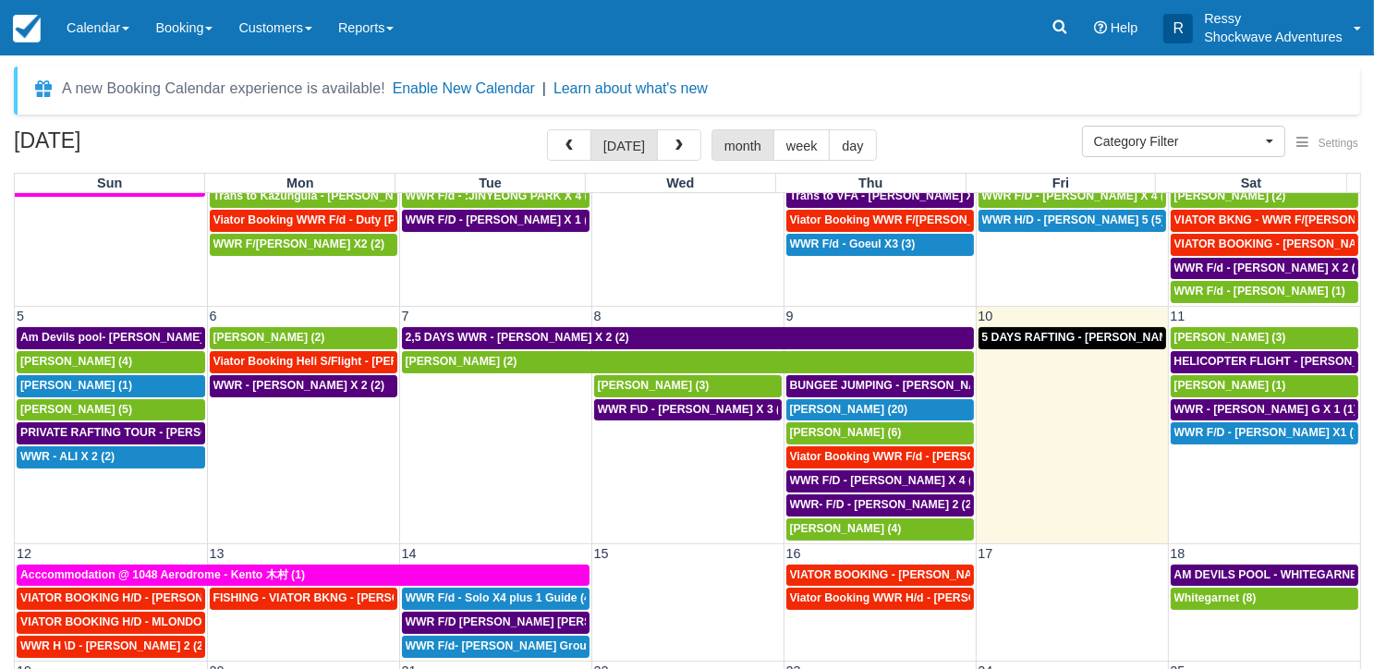
scroll to position [138, 0]
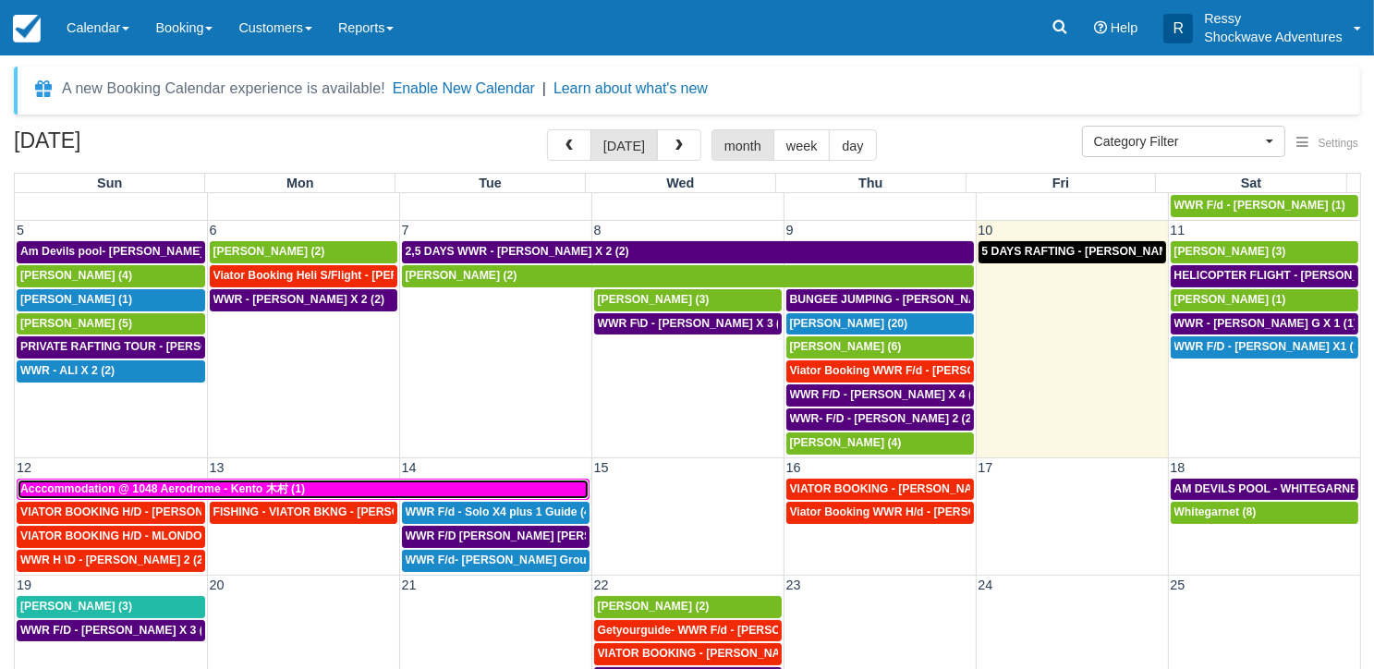
click at [452, 482] on div "Acccommodation @ 1048 Aerodrome - Kento 木村 (1)" at bounding box center [303, 489] width 566 height 15
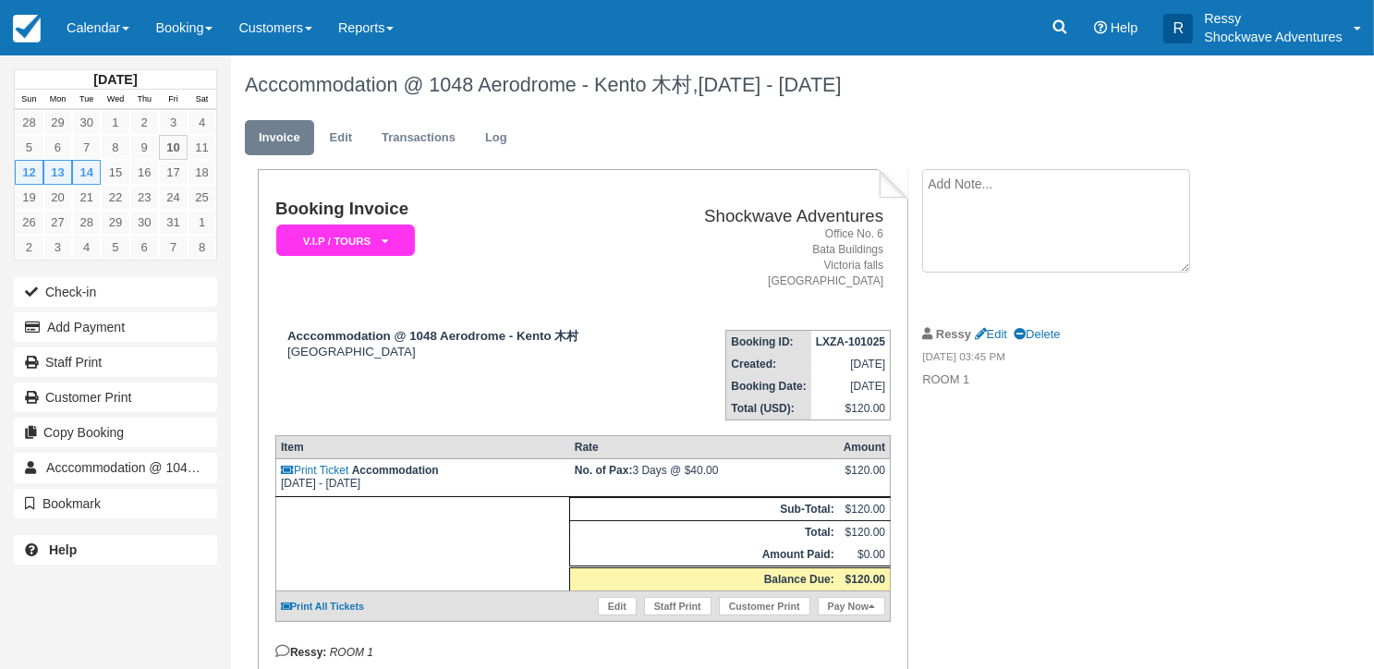
click at [987, 189] on textarea at bounding box center [1056, 221] width 268 height 104
drag, startPoint x: 1009, startPoint y: 170, endPoint x: 1004, endPoint y: 179, distance: 10.8
paste textarea "Shockwave Home Near [GEOGRAPHIC_DATA] (Room 1) Room Check-in [DATE] 2:00 PM Che…"
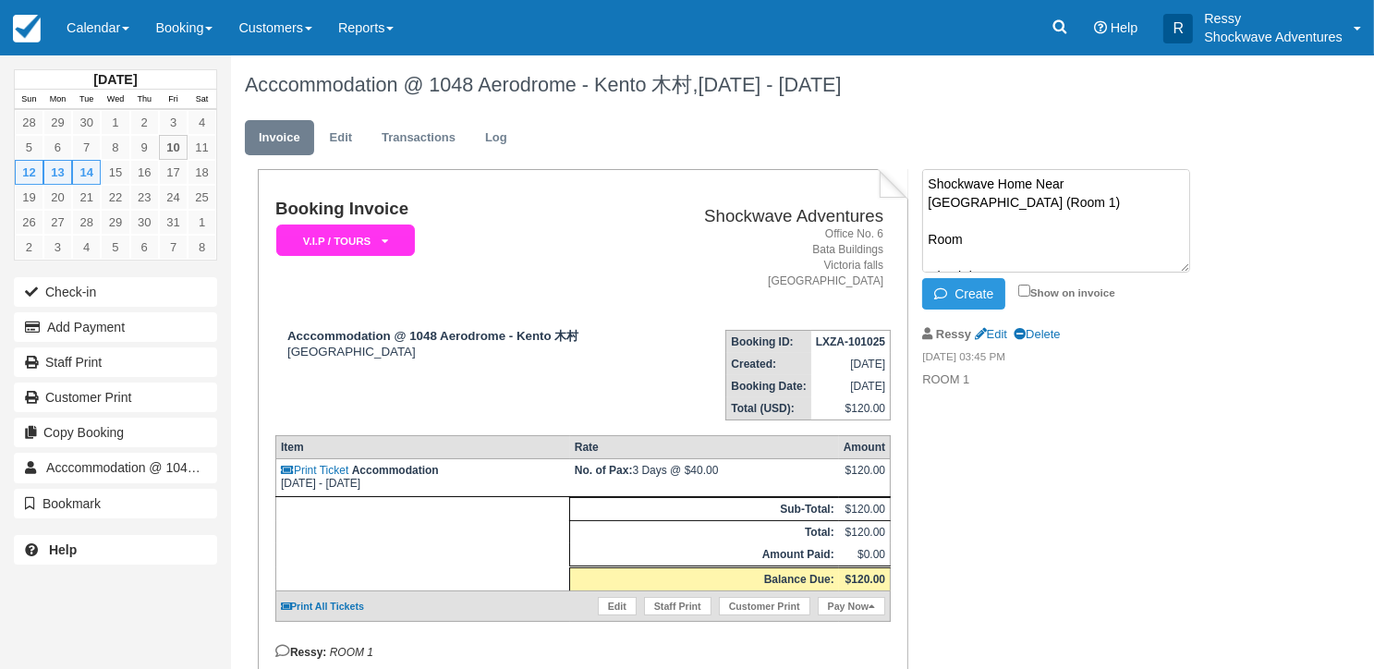
scroll to position [233, 0]
type textarea "Shockwave Home Near [GEOGRAPHIC_DATA] (Room 1) Room Check-in [DATE] 2:00 PM Che…"
click at [943, 290] on icon "button" at bounding box center [944, 293] width 20 height 13
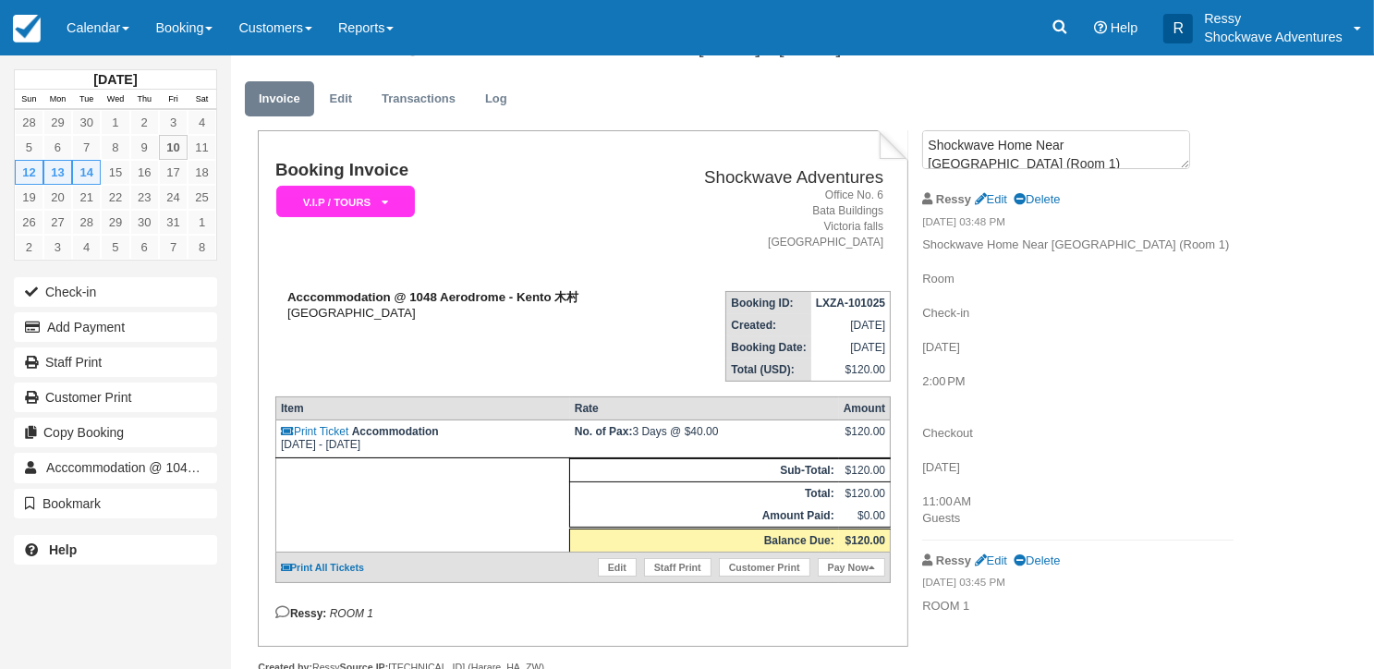
scroll to position [0, 0]
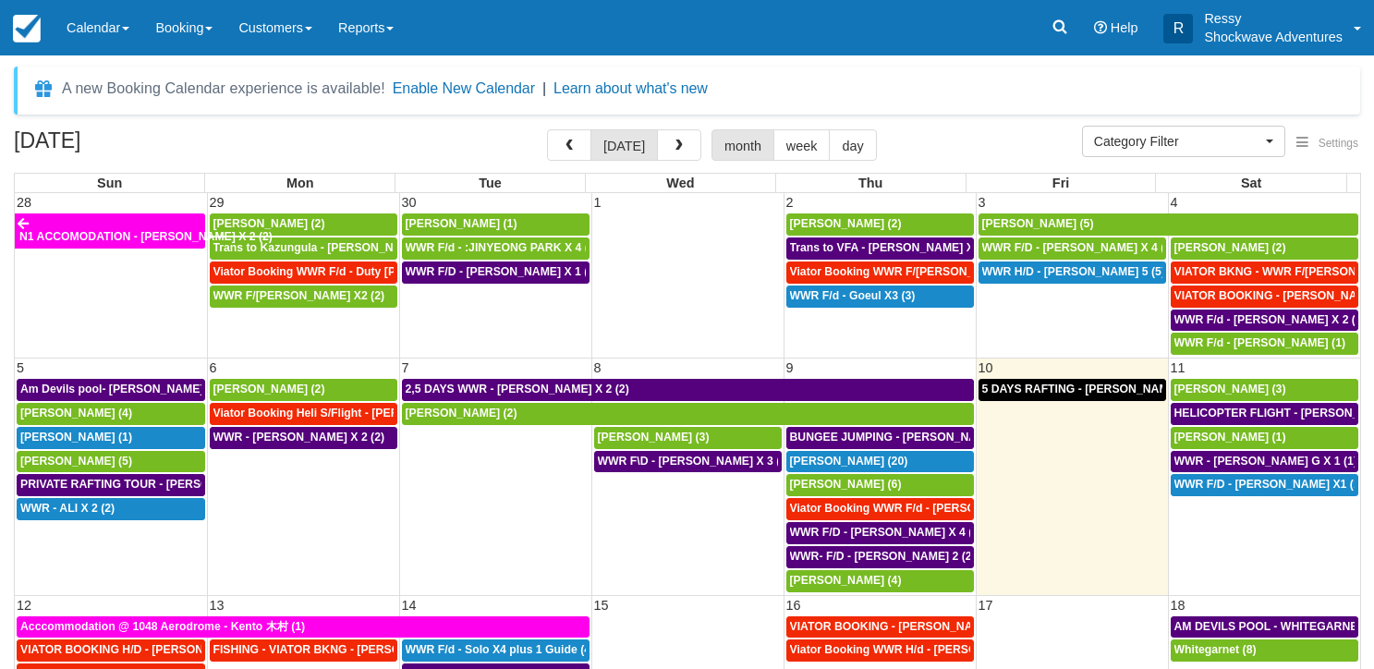
select select
click at [1263, 437] on div "[PERSON_NAME] (1)" at bounding box center [1265, 438] width 181 height 15
select select
click at [1220, 379] on link "[PERSON_NAME] (3)" at bounding box center [1265, 390] width 189 height 22
select select
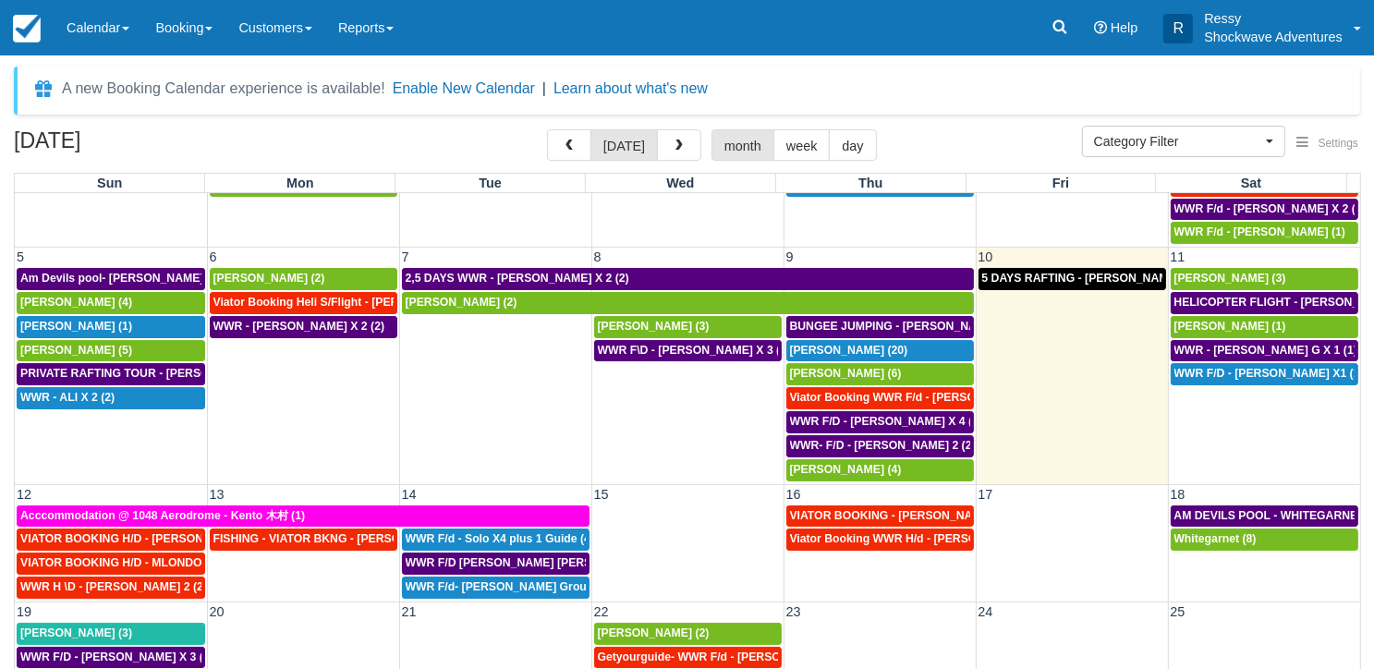
scroll to position [138, 0]
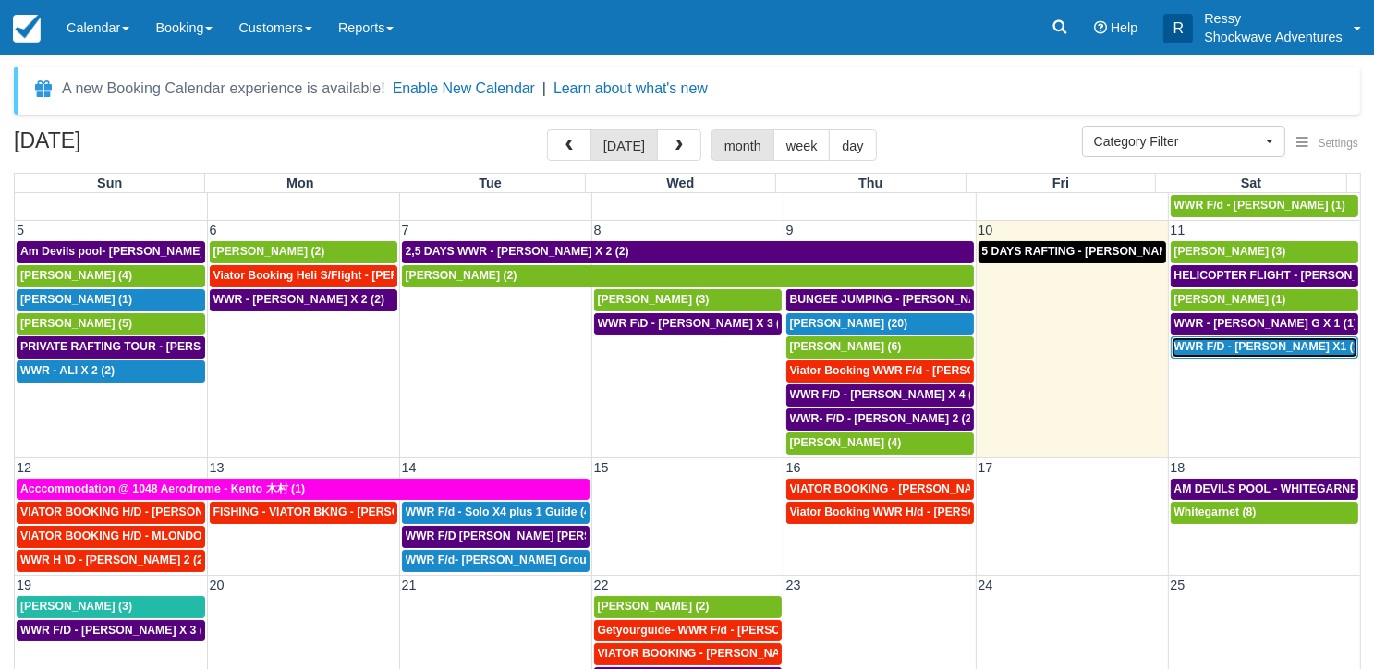
click at [1207, 340] on span "WWR F/D - [PERSON_NAME] X1 (1)" at bounding box center [1269, 346] width 189 height 13
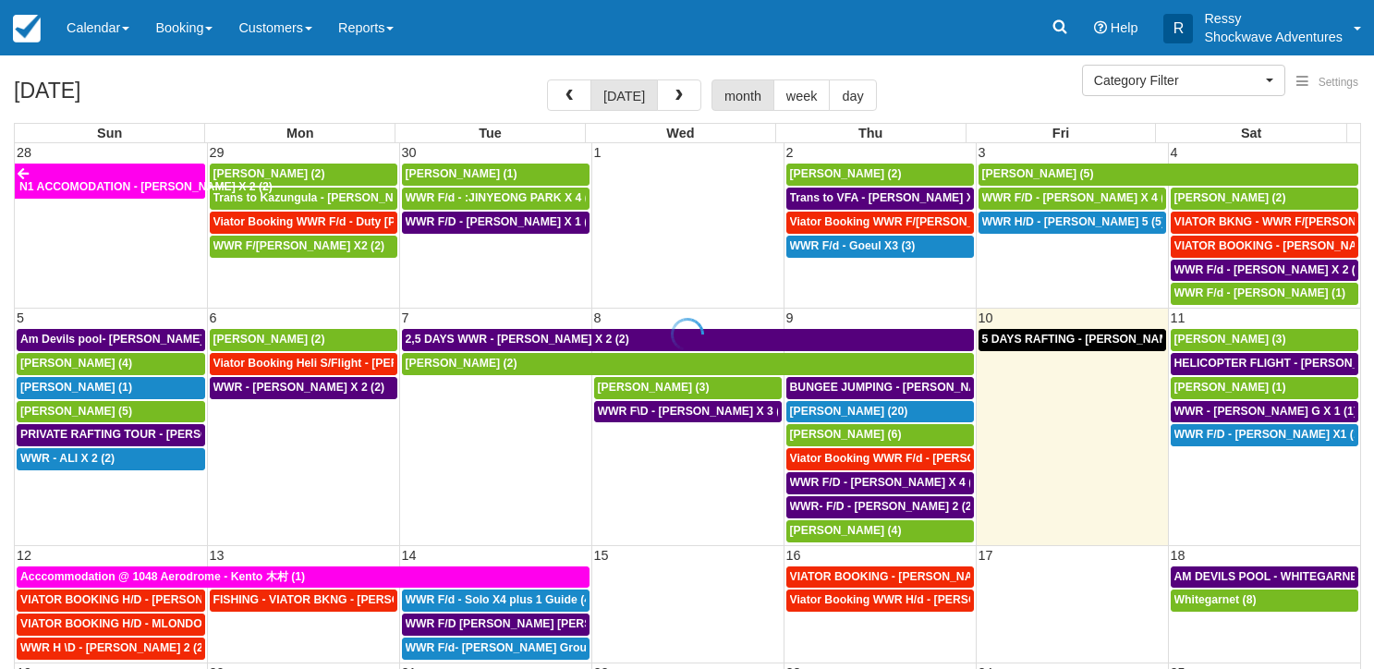
select select
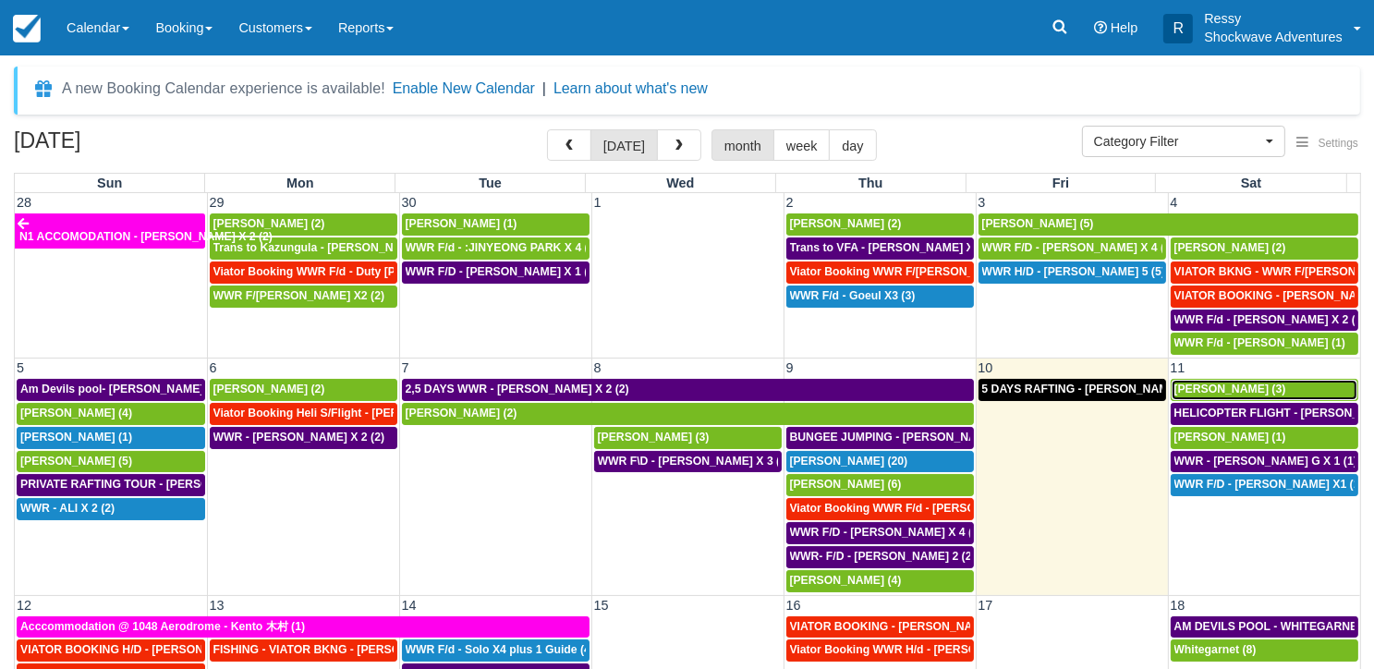
click at [1224, 390] on span "[PERSON_NAME] (3)" at bounding box center [1231, 389] width 112 height 13
select select
click at [1244, 438] on div "Mihir Sheth (1)" at bounding box center [1265, 438] width 181 height 15
select select
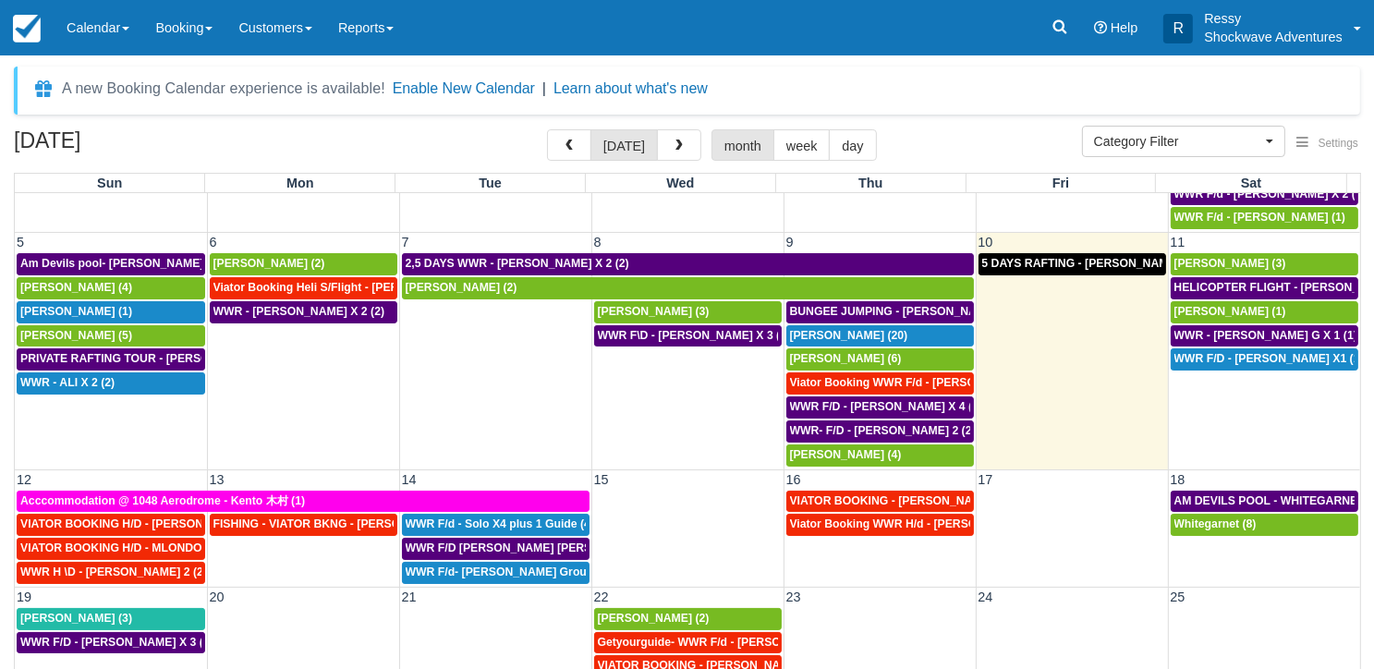
scroll to position [138, 0]
